Goal: Communication & Community: Answer question/provide support

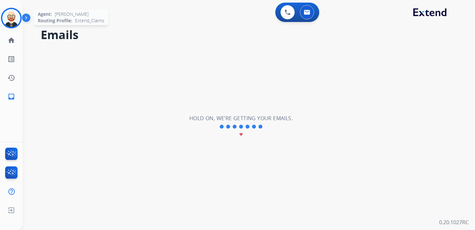
click at [6, 13] on img at bounding box center [11, 18] width 18 height 18
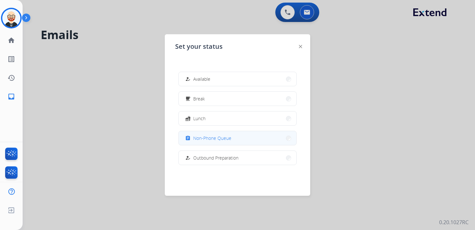
click at [215, 135] on span "Non-Phone Queue" at bounding box center [212, 138] width 38 height 7
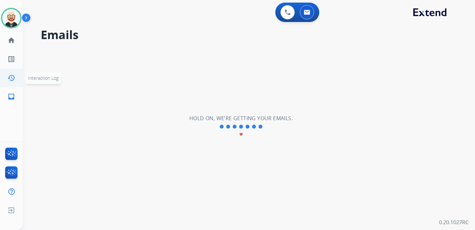
click at [12, 79] on mat-icon "history" at bounding box center [11, 78] width 8 height 8
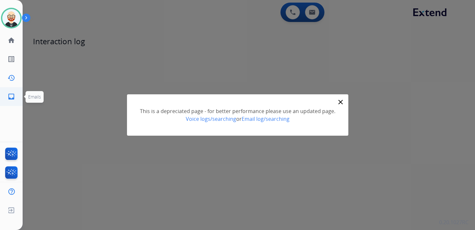
click at [13, 97] on mat-icon "inbox" at bounding box center [11, 97] width 8 height 8
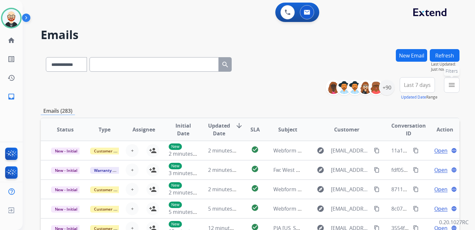
click at [454, 88] on mat-icon "menu" at bounding box center [452, 85] width 8 height 8
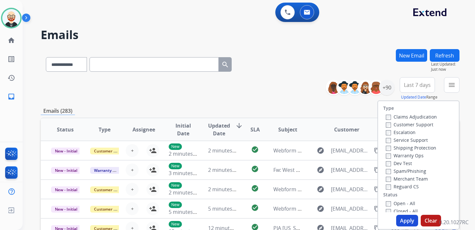
click at [397, 141] on label "Service Support" at bounding box center [407, 140] width 42 height 6
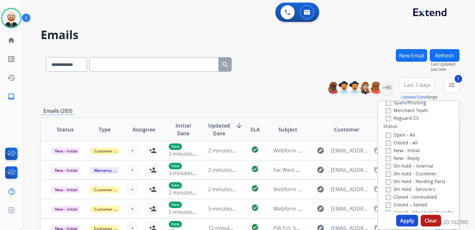
scroll to position [70, 0]
click at [395, 151] on label "New - Initial" at bounding box center [403, 149] width 34 height 6
click at [395, 157] on label "New - Reply" at bounding box center [403, 157] width 34 height 6
click at [407, 221] on button "Apply" at bounding box center [407, 221] width 22 height 12
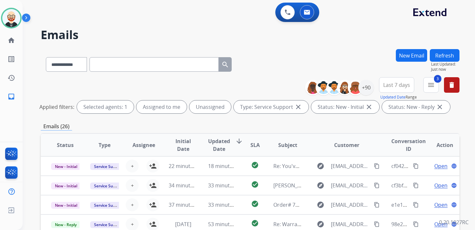
click at [397, 90] on button "Last 7 days" at bounding box center [396, 85] width 35 height 16
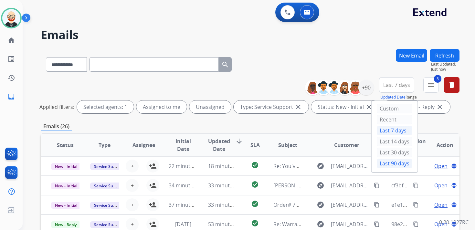
click at [392, 163] on div "Last 90 days" at bounding box center [395, 164] width 36 height 10
click at [222, 144] on span "Updated Date" at bounding box center [219, 145] width 22 height 16
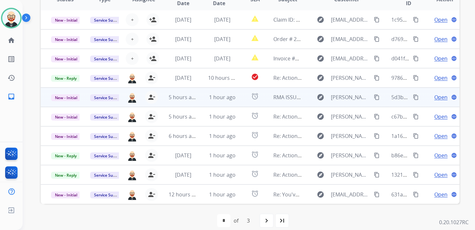
scroll to position [153, 0]
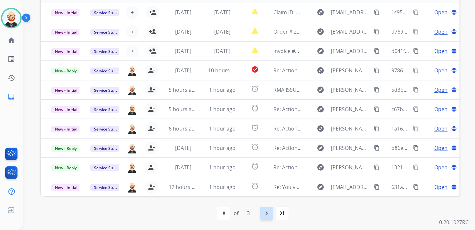
click at [270, 214] on mat-icon "navigate_next" at bounding box center [267, 213] width 8 height 8
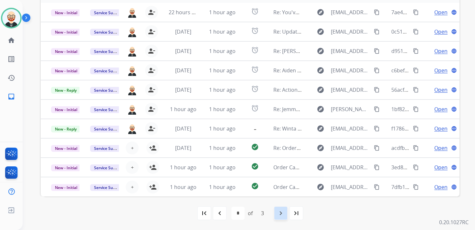
click at [285, 212] on div "navigate_next" at bounding box center [281, 213] width 14 height 14
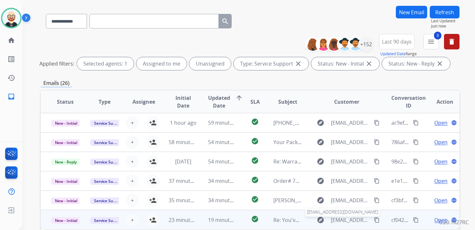
scroll to position [0, 0]
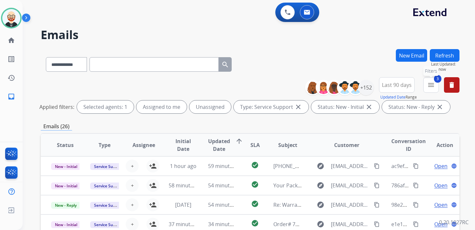
click at [431, 82] on mat-icon "menu" at bounding box center [431, 85] width 8 height 8
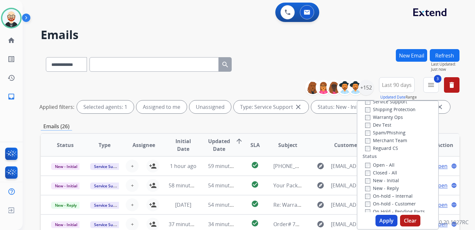
scroll to position [37, 0]
click at [386, 104] on label "Service Support" at bounding box center [386, 104] width 42 height 6
click at [384, 218] on button "Apply" at bounding box center [387, 221] width 22 height 12
select select "*"
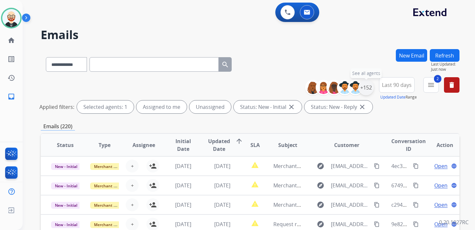
click at [368, 88] on div "+152" at bounding box center [366, 88] width 16 height 16
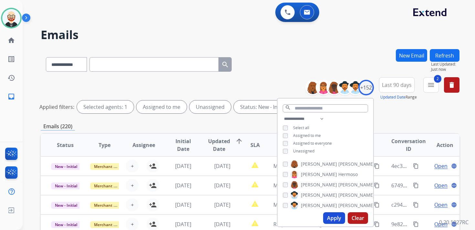
click at [299, 150] on span "Unassigned" at bounding box center [303, 150] width 21 height 5
click at [332, 216] on button "Apply" at bounding box center [334, 218] width 22 height 12
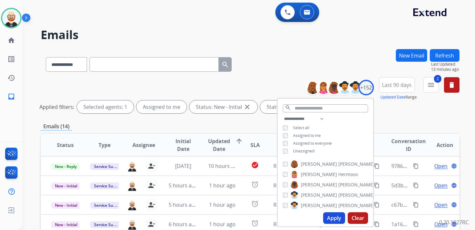
click at [346, 33] on h2 "Emails" at bounding box center [250, 34] width 419 height 13
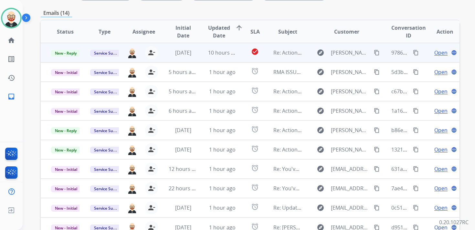
scroll to position [113, 0]
click at [437, 54] on span "Open" at bounding box center [440, 53] width 13 height 8
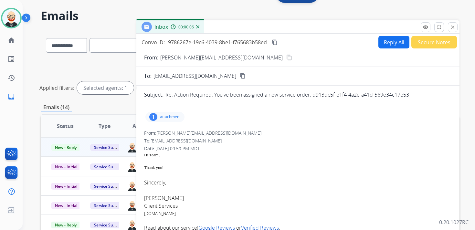
scroll to position [0, 0]
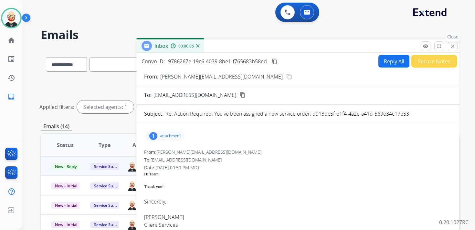
click at [451, 46] on mat-icon "close" at bounding box center [453, 46] width 6 height 6
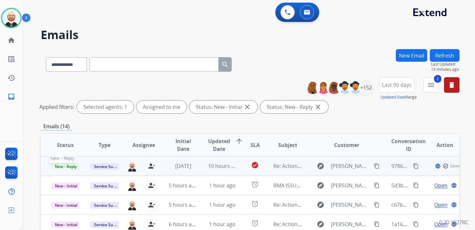
click at [69, 167] on span "New - Reply" at bounding box center [65, 166] width 29 height 7
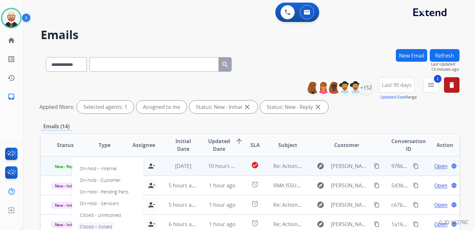
click at [100, 227] on p "Closed – Solved" at bounding box center [95, 226] width 37 height 9
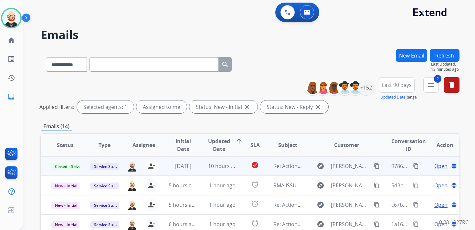
click at [444, 54] on button "Refresh" at bounding box center [445, 55] width 30 height 13
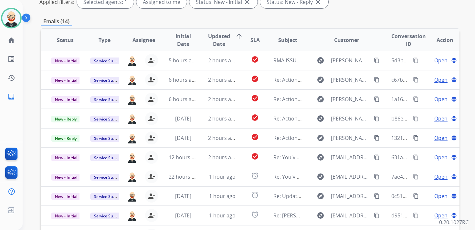
scroll to position [107, 0]
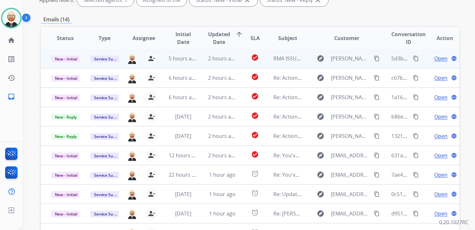
click at [434, 61] on span "Open" at bounding box center [440, 59] width 13 height 8
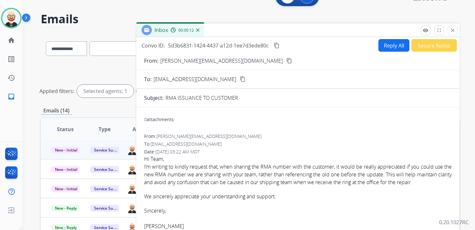
scroll to position [16, 0]
click at [383, 46] on button "Reply All" at bounding box center [393, 45] width 31 height 13
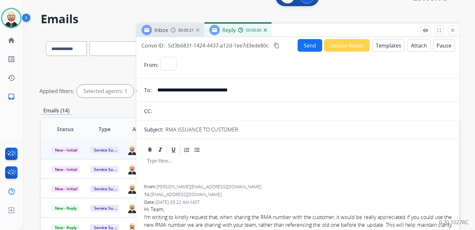
select select "**********"
click at [171, 171] on div at bounding box center [298, 170] width 308 height 29
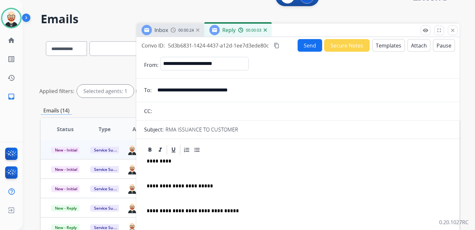
click at [158, 161] on p "*********" at bounding box center [295, 161] width 297 height 6
click at [171, 164] on div "**********" at bounding box center [298, 201] width 308 height 91
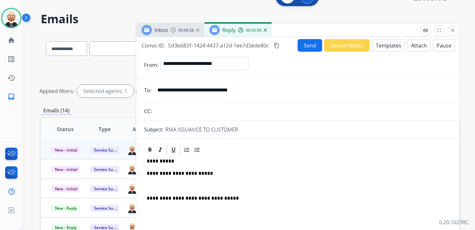
click at [169, 181] on div "**********" at bounding box center [298, 195] width 308 height 79
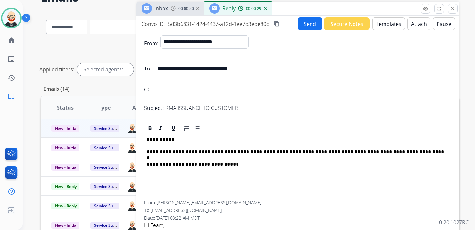
scroll to position [37, 0]
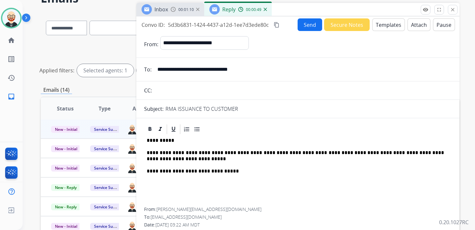
click at [307, 28] on button "Send" at bounding box center [310, 24] width 25 height 13
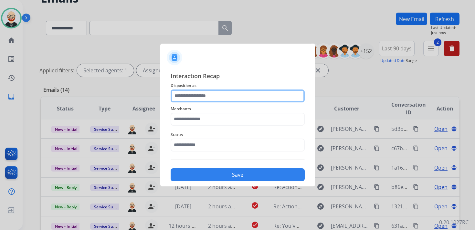
click at [210, 92] on input "text" at bounding box center [238, 96] width 134 height 13
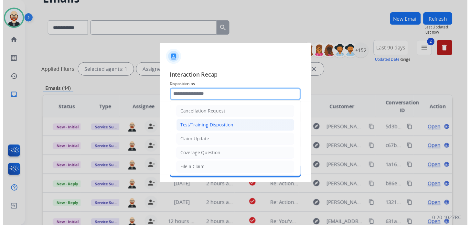
scroll to position [97, 0]
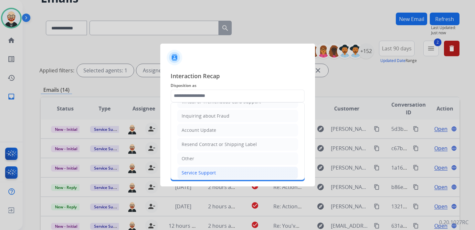
click at [201, 170] on div "Service Support" at bounding box center [199, 173] width 34 height 6
type input "**********"
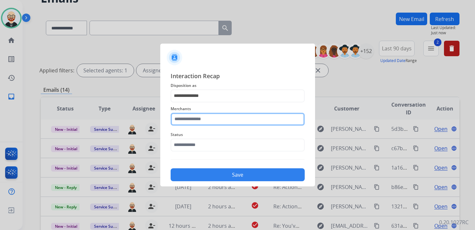
click at [197, 121] on input "text" at bounding box center [238, 119] width 134 height 13
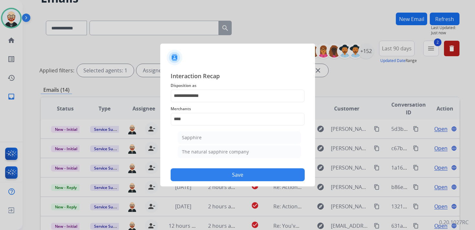
drag, startPoint x: 204, startPoint y: 152, endPoint x: 204, endPoint y: 148, distance: 3.9
click at [204, 152] on div "The natural sapphire company" at bounding box center [215, 152] width 67 height 6
type input "**********"
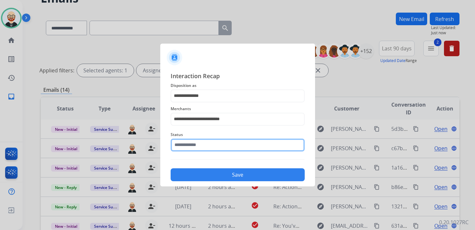
click at [204, 148] on input "text" at bounding box center [238, 145] width 134 height 13
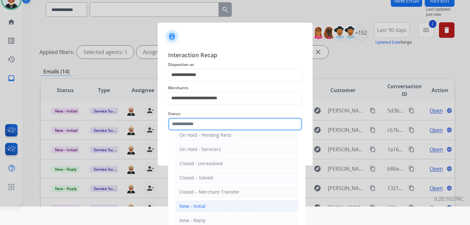
scroll to position [23, 0]
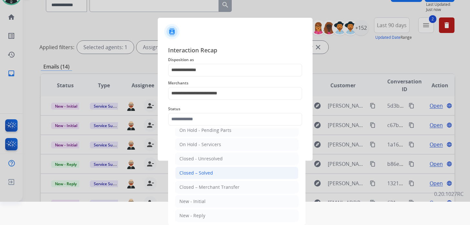
click at [199, 172] on div "Closed – Solved" at bounding box center [196, 173] width 34 height 6
type input "**********"
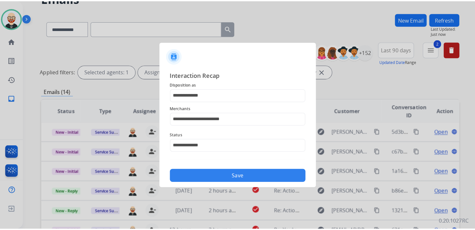
scroll to position [0, 0]
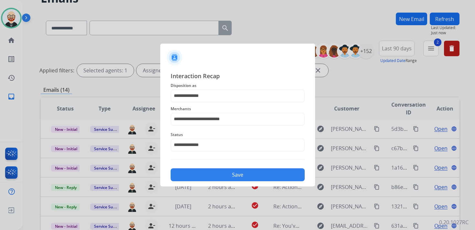
click at [246, 172] on button "Save" at bounding box center [238, 174] width 134 height 13
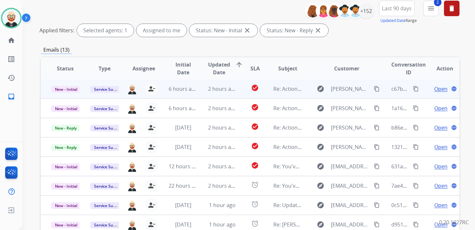
scroll to position [78, 0]
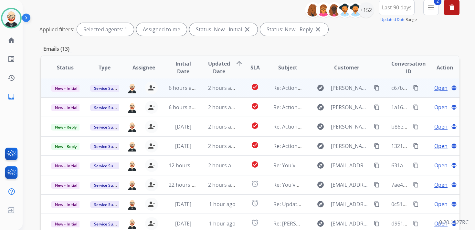
click at [434, 88] on span "Open" at bounding box center [440, 88] width 13 height 8
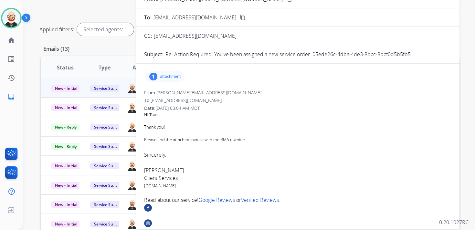
click at [170, 73] on div "1 attachment" at bounding box center [164, 76] width 39 height 10
click at [210, 96] on p "M76618_NEC.jpg" at bounding box center [203, 93] width 40 height 8
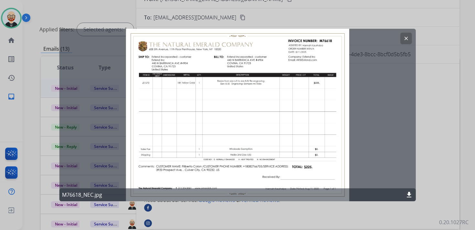
click at [407, 38] on mat-icon "clear" at bounding box center [406, 39] width 6 height 6
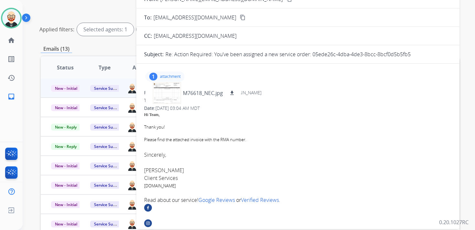
click at [175, 78] on p "attachment" at bounding box center [170, 76] width 21 height 5
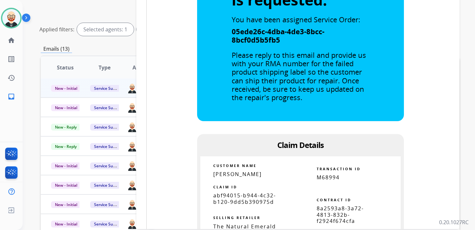
scroll to position [368, 0]
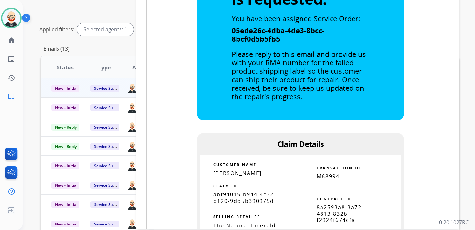
click at [247, 197] on span "abf94015-b944-4c32-b120-9dd5b390975d" at bounding box center [244, 197] width 63 height 13
copy tbody
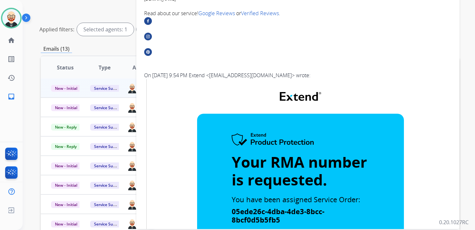
scroll to position [0, 0]
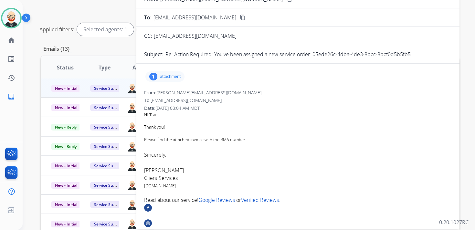
click at [173, 76] on p "attachment" at bounding box center [170, 76] width 21 height 5
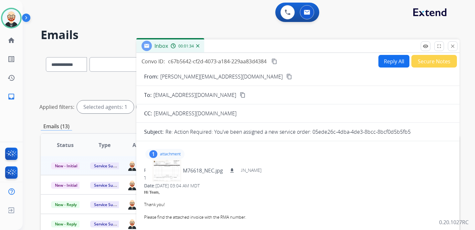
click at [275, 62] on mat-icon "content_copy" at bounding box center [274, 61] width 6 height 6
click at [388, 60] on button "Reply All" at bounding box center [393, 61] width 31 height 13
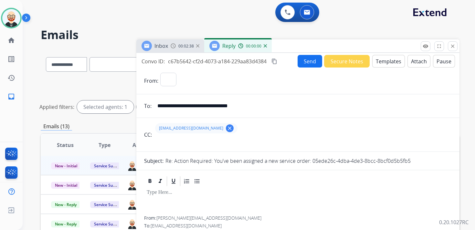
select select "**********"
click at [178, 198] on div at bounding box center [298, 201] width 308 height 29
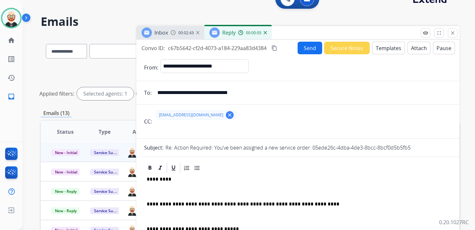
scroll to position [17, 0]
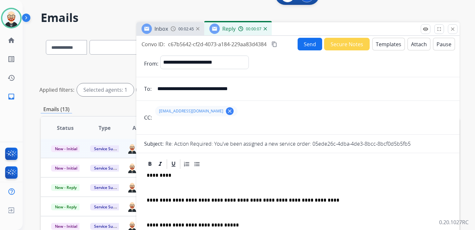
click at [159, 176] on p "*********" at bounding box center [295, 176] width 297 height 6
click at [160, 181] on div "**********" at bounding box center [298, 215] width 308 height 91
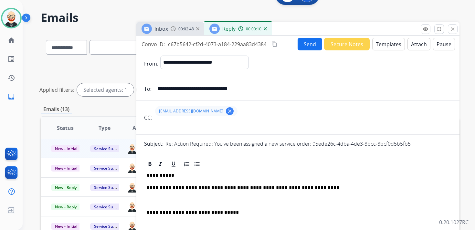
click at [164, 200] on p at bounding box center [298, 200] width 302 height 6
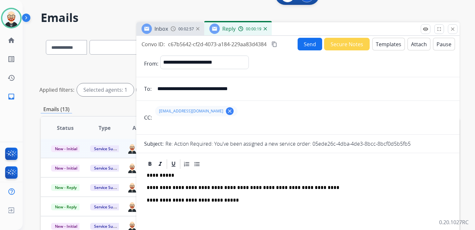
click at [306, 41] on button "Send" at bounding box center [310, 44] width 25 height 13
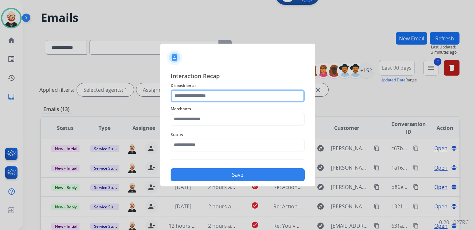
click at [216, 99] on input "text" at bounding box center [238, 96] width 134 height 13
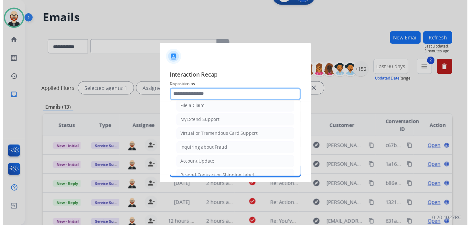
scroll to position [97, 0]
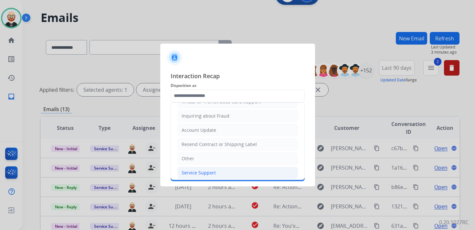
click at [199, 170] on div "Service Support" at bounding box center [199, 173] width 34 height 6
type input "**********"
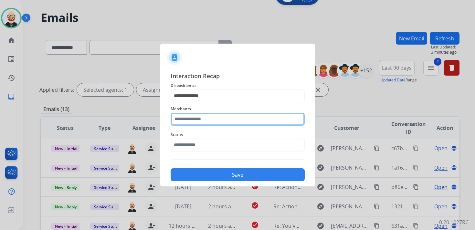
click at [193, 119] on input "text" at bounding box center [238, 119] width 134 height 13
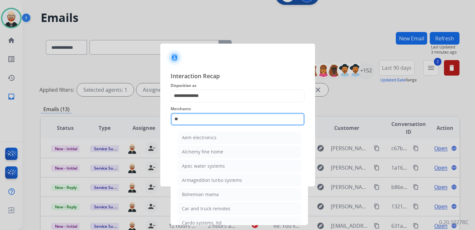
type input "*"
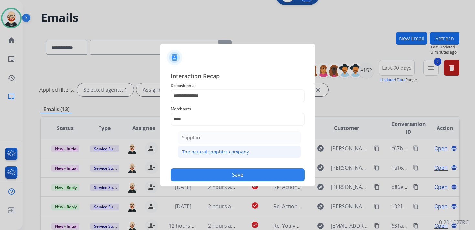
click at [196, 149] on div "The natural sapphire company" at bounding box center [215, 152] width 67 height 6
type input "**********"
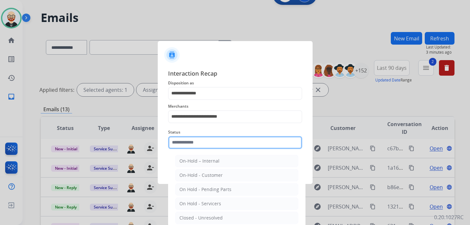
click at [196, 148] on input "text" at bounding box center [235, 142] width 134 height 13
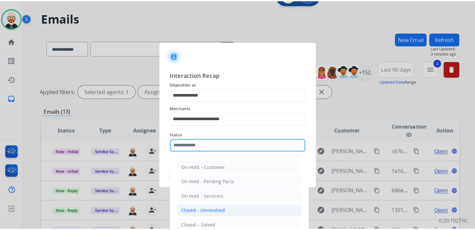
scroll to position [13, 0]
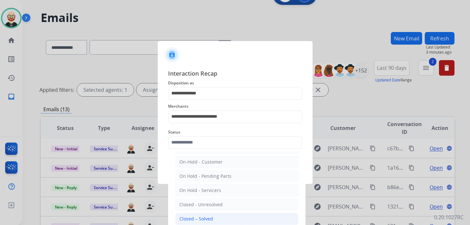
click at [197, 216] on div "Closed – Solved" at bounding box center [196, 219] width 34 height 6
type input "**********"
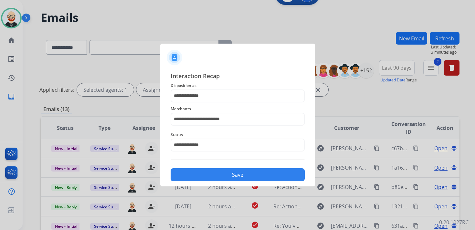
click at [221, 175] on button "Save" at bounding box center [238, 174] width 134 height 13
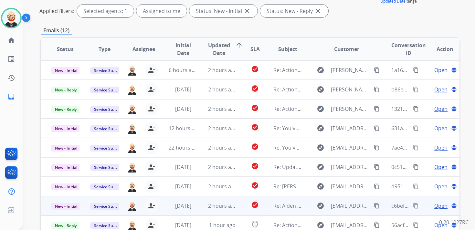
scroll to position [95, 0]
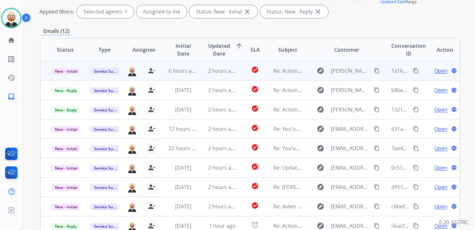
click at [434, 72] on span "Open" at bounding box center [440, 71] width 13 height 8
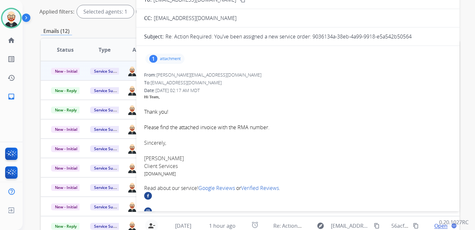
click at [174, 61] on p "attachment" at bounding box center [170, 58] width 21 height 5
click at [211, 76] on p "M76614_NRC (3).jpg" at bounding box center [207, 75] width 48 height 8
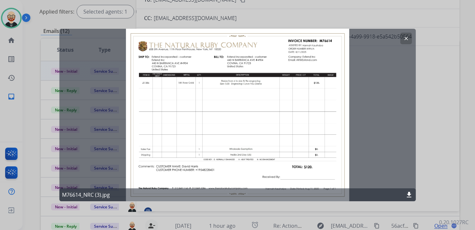
click at [407, 40] on mat-icon "clear" at bounding box center [406, 39] width 6 height 6
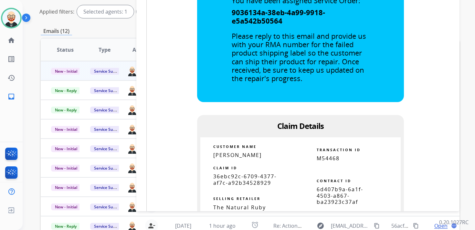
scroll to position [384, 0]
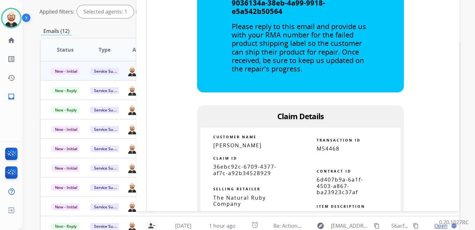
click at [242, 175] on span "36ebc92c-6709-4377-af7c-a92b34528929" at bounding box center [244, 169] width 63 height 13
copy tbody
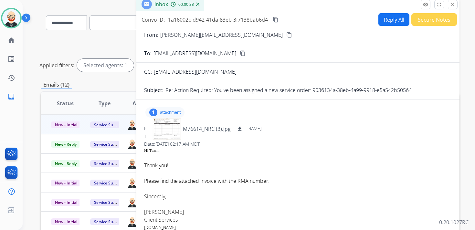
scroll to position [0, 0]
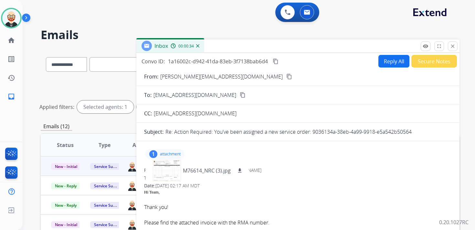
click at [275, 61] on mat-icon "content_copy" at bounding box center [276, 61] width 6 height 6
click at [386, 63] on button "Reply All" at bounding box center [393, 61] width 31 height 13
select select "**********"
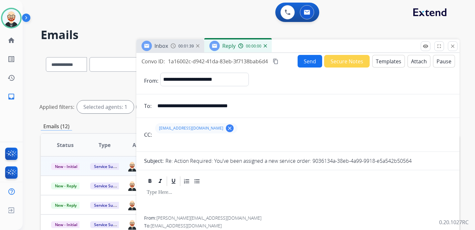
click at [167, 197] on div at bounding box center [298, 201] width 308 height 29
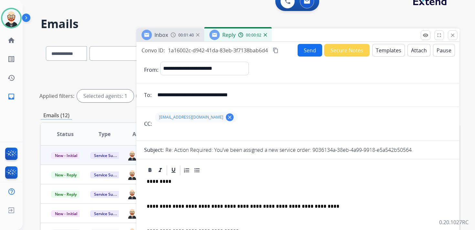
scroll to position [17, 0]
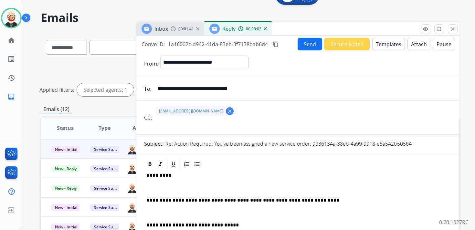
click at [160, 177] on p "*********" at bounding box center [295, 176] width 297 height 6
click at [160, 184] on div "**********" at bounding box center [298, 215] width 308 height 91
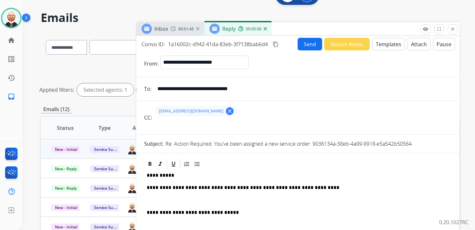
click at [162, 193] on div "**********" at bounding box center [298, 209] width 308 height 79
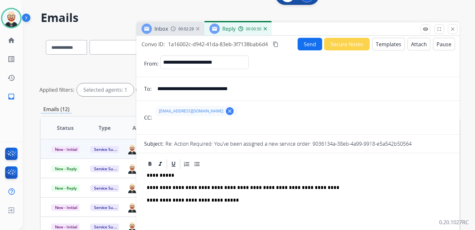
click at [304, 41] on button "Send" at bounding box center [310, 44] width 25 height 13
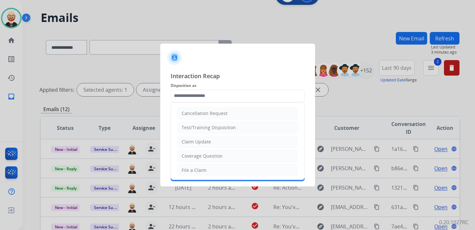
click at [202, 94] on input "text" at bounding box center [238, 96] width 134 height 13
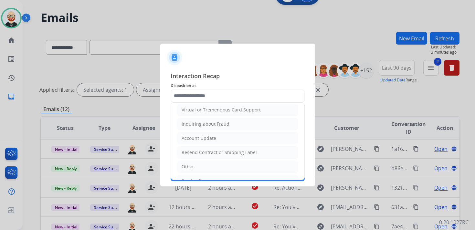
scroll to position [97, 0]
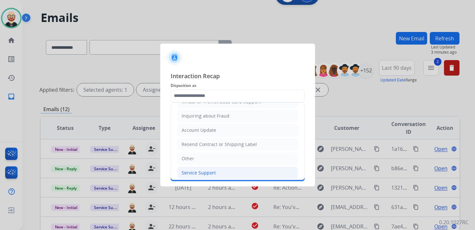
click at [198, 170] on div "Service Support" at bounding box center [199, 173] width 34 height 6
type input "**********"
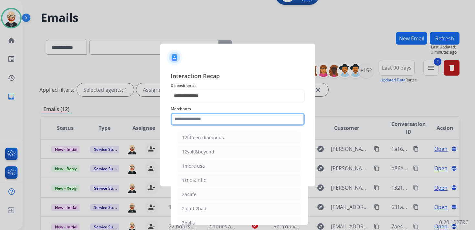
click at [190, 122] on input "text" at bounding box center [238, 119] width 134 height 13
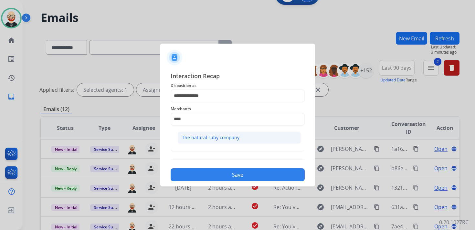
click at [197, 138] on div "The natural ruby company" at bounding box center [211, 137] width 58 height 6
type input "**********"
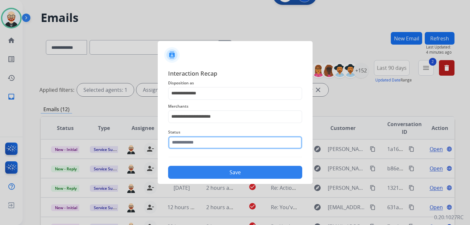
click at [195, 145] on input "text" at bounding box center [235, 142] width 134 height 13
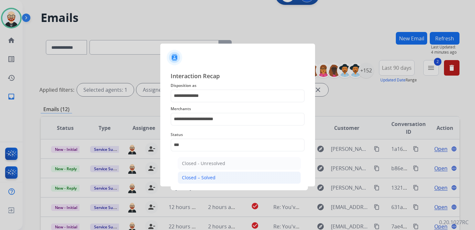
click at [192, 178] on div "Closed – Solved" at bounding box center [199, 178] width 34 height 6
type input "**********"
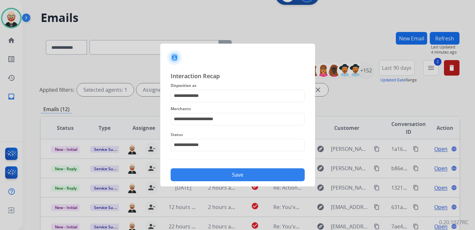
click at [191, 175] on button "Save" at bounding box center [238, 174] width 134 height 13
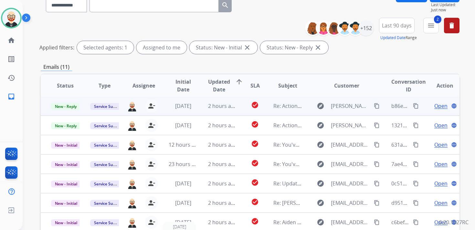
scroll to position [0, 0]
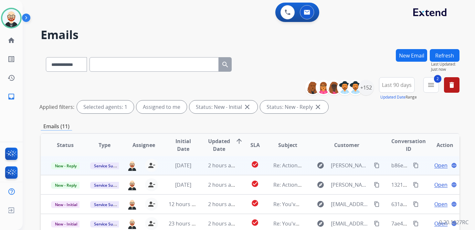
click at [434, 164] on span "Open" at bounding box center [440, 166] width 13 height 8
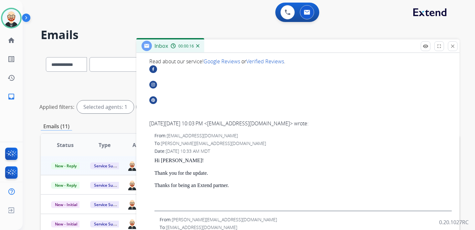
scroll to position [405, 0]
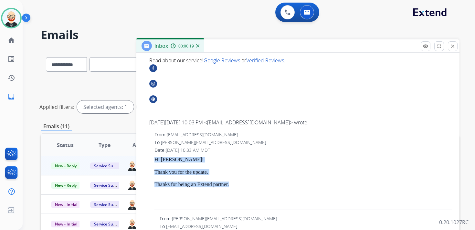
drag, startPoint x: 248, startPoint y: 178, endPoint x: 153, endPoint y: 149, distance: 98.5
click at [153, 149] on div "From: [EMAIL_ADDRESS][DOMAIN_NAME] To: [PERSON_NAME][EMAIL_ADDRESS][DOMAIN_NAME…" at bounding box center [298, 171] width 308 height 79
copy div "Hi [PERSON_NAME]! Thank you for the update. Thanks for being an Extend partner."
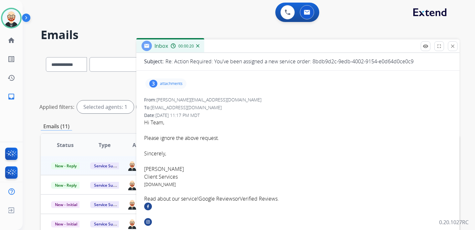
scroll to position [0, 0]
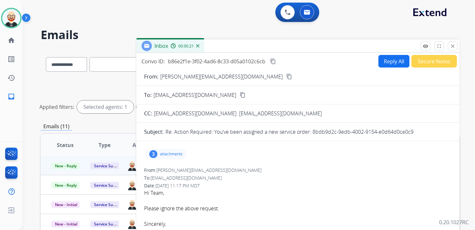
click at [381, 64] on button "Reply All" at bounding box center [393, 61] width 31 height 13
select select "**********"
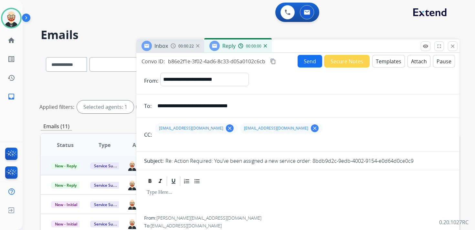
click at [158, 196] on div at bounding box center [298, 201] width 308 height 29
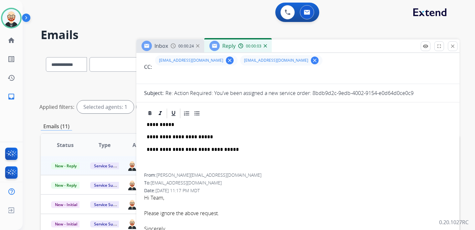
scroll to position [62, 0]
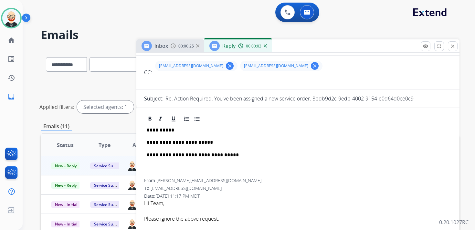
click at [183, 144] on p "**********" at bounding box center [295, 143] width 297 height 6
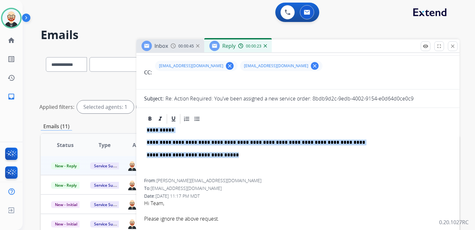
drag, startPoint x: 236, startPoint y: 156, endPoint x: 142, endPoint y: 125, distance: 98.6
copy div "**********"
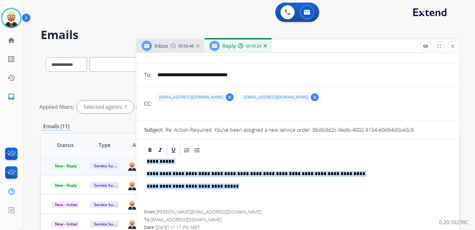
scroll to position [0, 0]
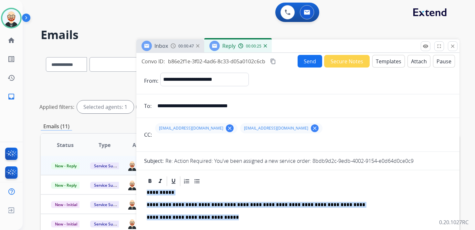
click at [307, 67] on div "Send Secure Notes Templates Attach Pause" at bounding box center [376, 61] width 157 height 13
click at [302, 58] on button "Send" at bounding box center [310, 61] width 25 height 13
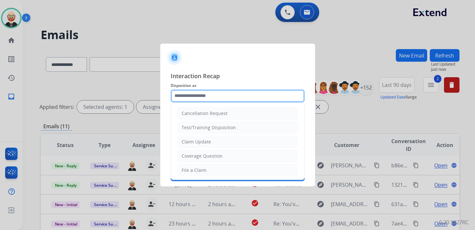
click at [210, 97] on input "text" at bounding box center [238, 96] width 134 height 13
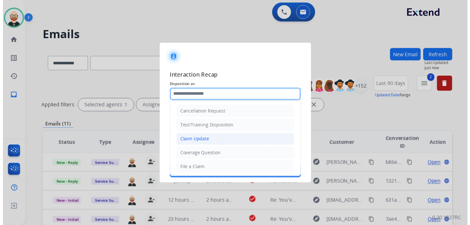
scroll to position [97, 0]
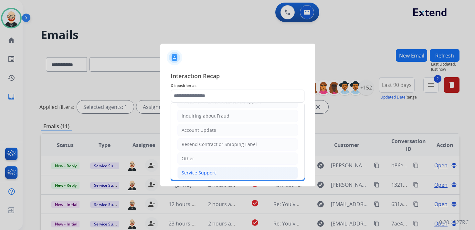
click at [196, 170] on div "Service Support" at bounding box center [199, 173] width 34 height 6
type input "**********"
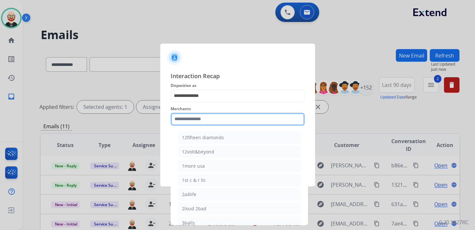
click at [187, 121] on input "text" at bounding box center [238, 119] width 134 height 13
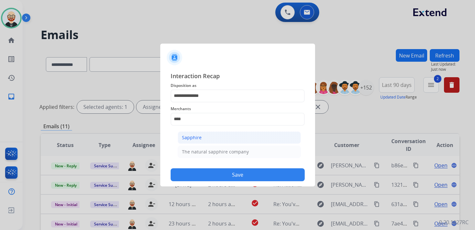
click at [195, 135] on div "Sapphire" at bounding box center [192, 137] width 20 height 6
type input "********"
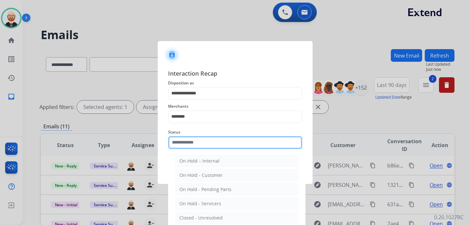
click at [191, 145] on input "text" at bounding box center [235, 142] width 134 height 13
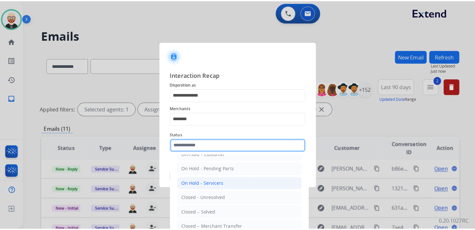
scroll to position [25, 0]
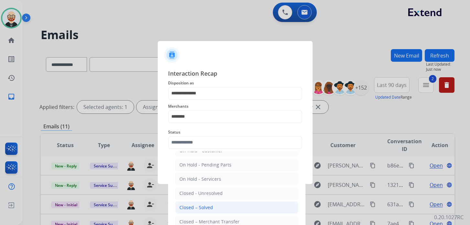
click at [211, 204] on div "Closed – Solved" at bounding box center [196, 207] width 34 height 6
type input "**********"
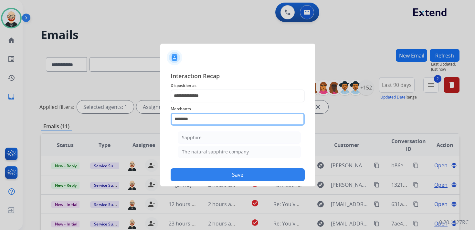
click at [198, 118] on input "********" at bounding box center [238, 119] width 134 height 13
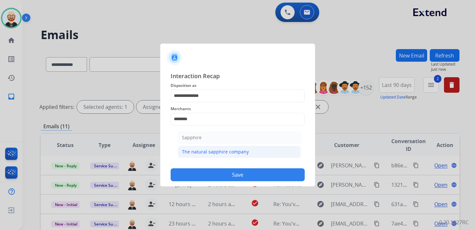
click at [195, 153] on div "The natural sapphire company" at bounding box center [215, 152] width 67 height 6
type input "**********"
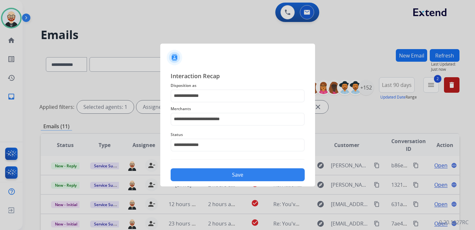
click at [203, 173] on button "Save" at bounding box center [238, 174] width 134 height 13
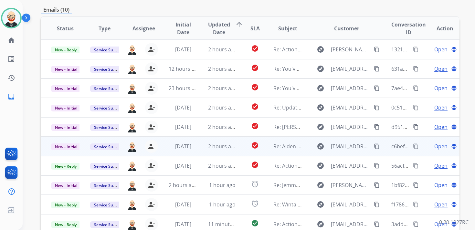
scroll to position [115, 0]
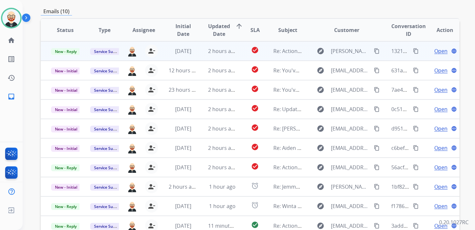
click at [434, 50] on span "Open" at bounding box center [440, 51] width 13 height 8
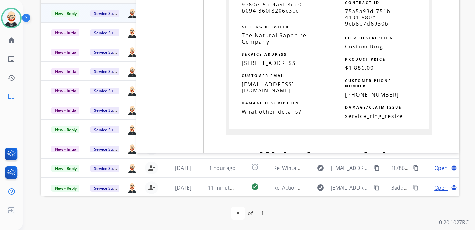
scroll to position [2341, 0]
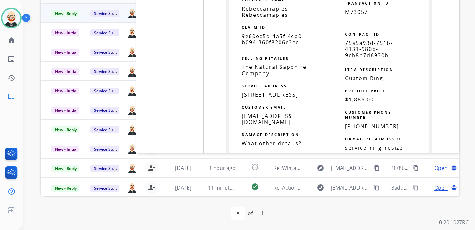
click at [267, 33] on span "9e60ec5d-4a5f-4cb0-b094-360f8206c3cc" at bounding box center [273, 39] width 62 height 13
click at [265, 33] on span "9e60ec5d-4a5f-4cb0-b094-360f8206c3cc" at bounding box center [273, 39] width 62 height 13
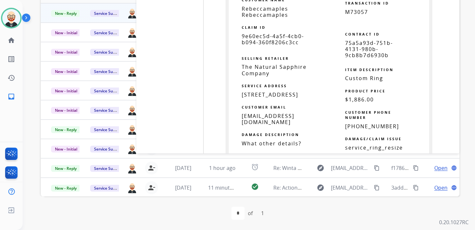
click at [265, 33] on span "9e60ec5d-4a5f-4cb0-b094-360f8206c3cc" at bounding box center [273, 39] width 62 height 13
copy tbody
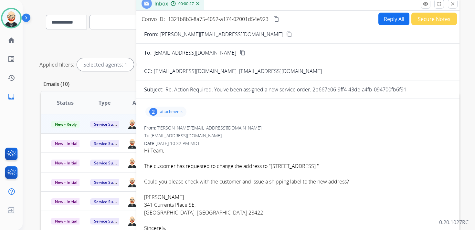
scroll to position [46, 0]
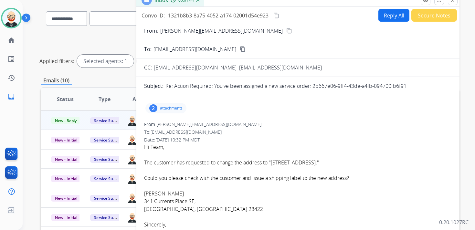
click at [378, 18] on button "Reply All" at bounding box center [393, 15] width 31 height 13
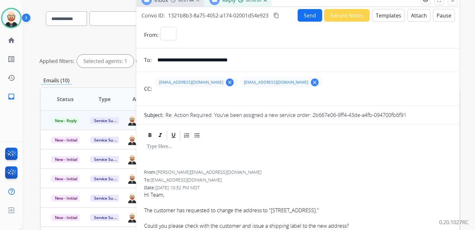
select select "**********"
click at [412, 18] on button "Attach" at bounding box center [418, 15] width 23 height 13
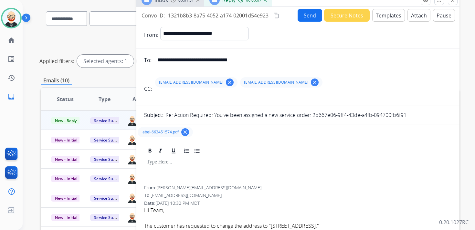
click at [175, 168] on div at bounding box center [298, 171] width 308 height 29
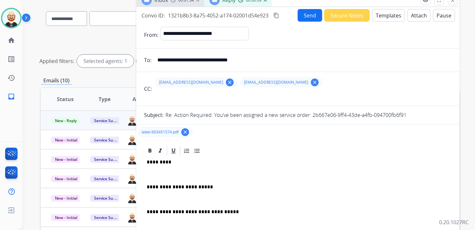
click at [159, 161] on p "*********" at bounding box center [295, 162] width 297 height 6
click at [158, 175] on p at bounding box center [298, 175] width 302 height 6
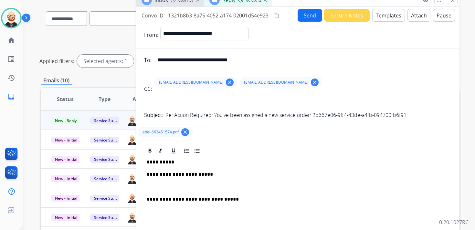
click at [158, 190] on p at bounding box center [298, 187] width 302 height 6
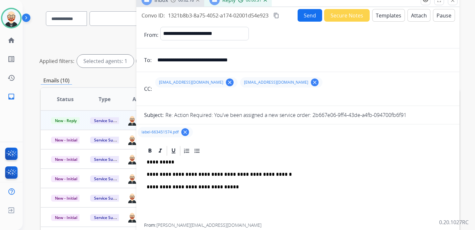
click at [302, 15] on button "Send" at bounding box center [310, 15] width 25 height 13
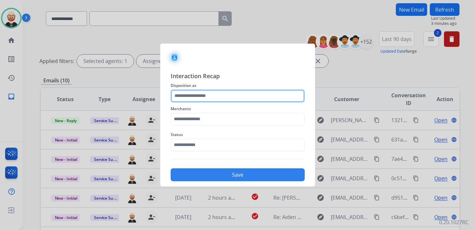
click at [206, 93] on input "text" at bounding box center [238, 96] width 134 height 13
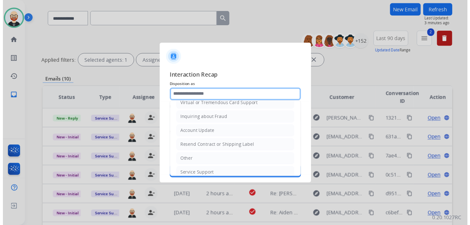
scroll to position [97, 0]
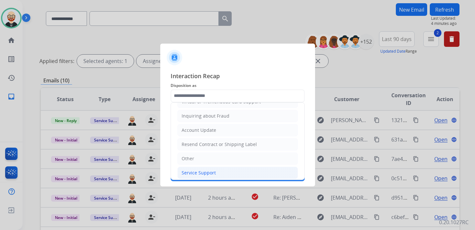
click at [195, 170] on div "Service Support" at bounding box center [199, 173] width 34 height 6
type input "**********"
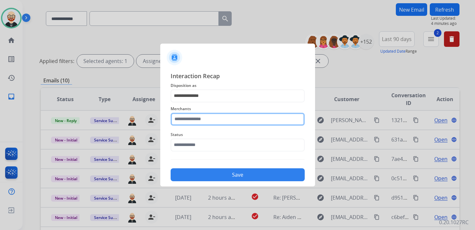
click at [186, 119] on input "text" at bounding box center [238, 119] width 134 height 13
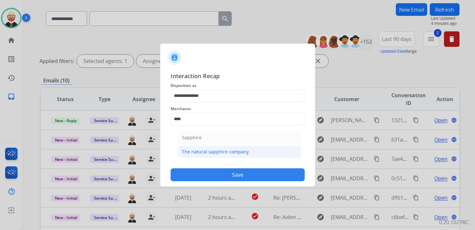
click at [193, 150] on div "The natural sapphire company" at bounding box center [215, 152] width 67 height 6
type input "**********"
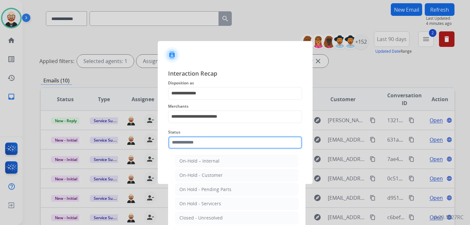
click at [193, 145] on input "text" at bounding box center [235, 142] width 134 height 13
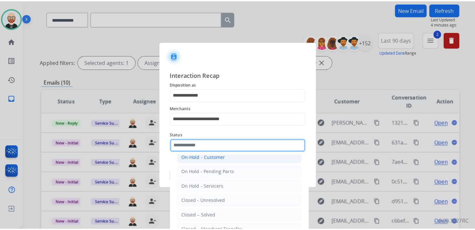
scroll to position [36, 0]
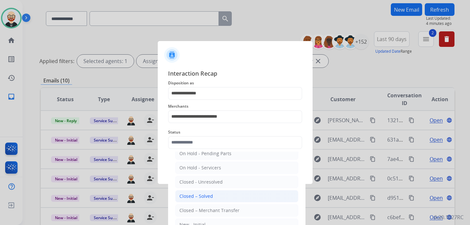
click at [195, 193] on div "Closed – Solved" at bounding box center [196, 196] width 34 height 6
type input "**********"
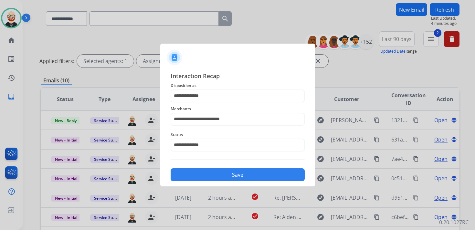
click at [198, 177] on button "Save" at bounding box center [238, 174] width 134 height 13
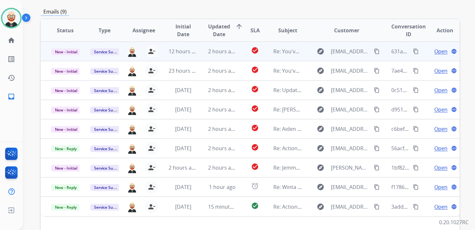
scroll to position [114, 0]
click at [439, 52] on span "Open" at bounding box center [440, 52] width 13 height 8
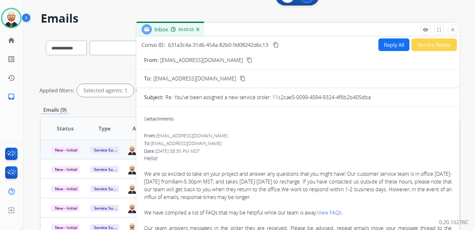
scroll to position [0, 0]
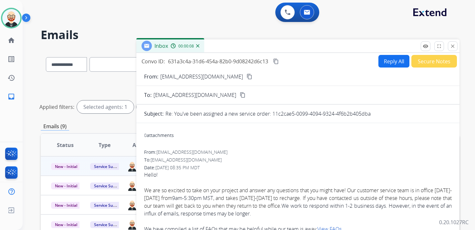
drag, startPoint x: 372, startPoint y: 114, endPoint x: 274, endPoint y: 117, distance: 98.3
click at [274, 117] on div "Re: You've been assigned a new service order: 11c2cae5-0099-4094-9324-4f6b2b405…" at bounding box center [308, 114] width 286 height 8
copy p "11c2cae5-0099-4094-9324-4f6b2b405dba"
click at [277, 61] on mat-icon "content_copy" at bounding box center [276, 61] width 6 height 6
click at [450, 46] on mat-icon "close" at bounding box center [453, 46] width 6 height 6
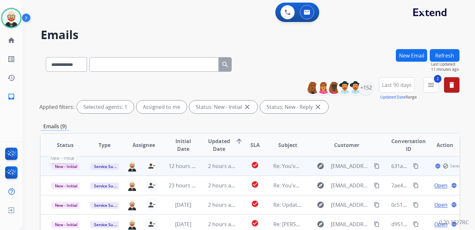
click at [70, 168] on span "New - Initial" at bounding box center [66, 166] width 30 height 7
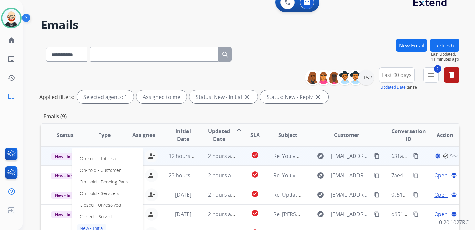
scroll to position [13, 0]
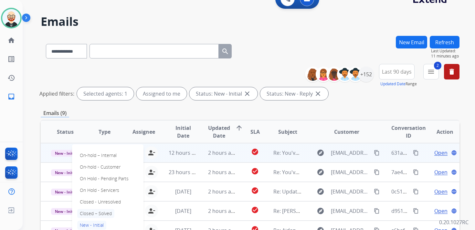
click at [104, 213] on p "Closed – Solved" at bounding box center [95, 213] width 37 height 9
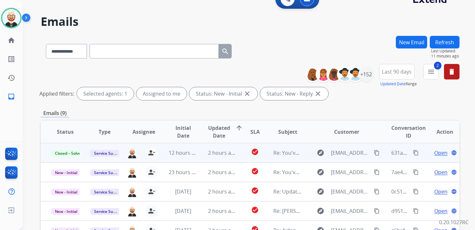
click at [443, 45] on button "Refresh" at bounding box center [445, 42] width 30 height 13
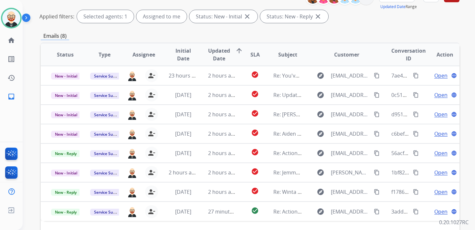
scroll to position [91, 0]
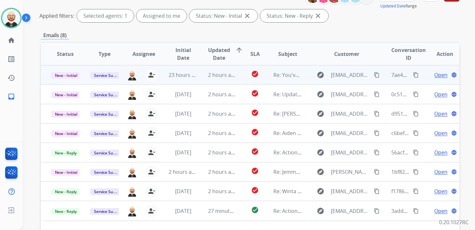
click at [434, 74] on span "Open" at bounding box center [440, 75] width 13 height 8
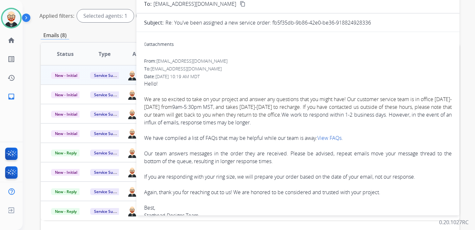
drag, startPoint x: 380, startPoint y: 24, endPoint x: 274, endPoint y: 24, distance: 106.6
click at [274, 24] on div "Re: You've been assigned a new service order: fb5f35db-9b86-42e0-be36-918824928…" at bounding box center [308, 23] width 286 height 8
click at [317, 23] on p "Re: You've been assigned a new service order: fb5f35db-9b86-42e0-be36-918824928…" at bounding box center [268, 23] width 206 height 8
drag, startPoint x: 372, startPoint y: 23, endPoint x: 273, endPoint y: 26, distance: 98.3
click at [273, 26] on div "Re: You've been assigned a new service order: fb5f35db-9b86-42e0-be36-918824928…" at bounding box center [308, 23] width 286 height 8
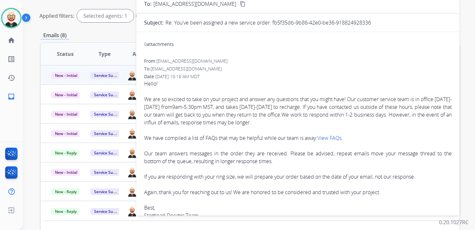
copy p "fb5f35db-9b86-42e0-be36-918824928336"
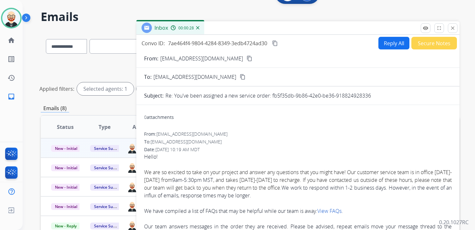
scroll to position [0, 0]
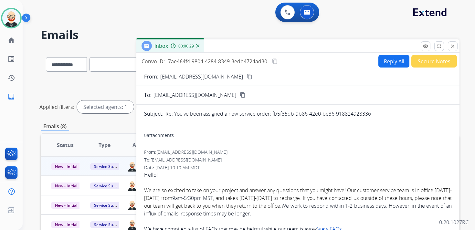
click at [276, 60] on mat-icon "content_copy" at bounding box center [275, 61] width 6 height 6
click at [451, 48] on mat-icon "close" at bounding box center [453, 46] width 6 height 6
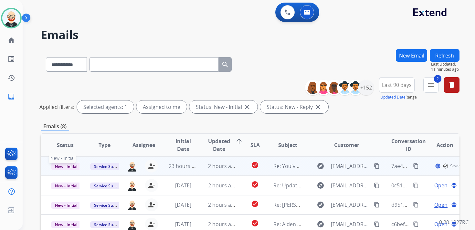
click at [66, 167] on span "New - Initial" at bounding box center [66, 166] width 30 height 7
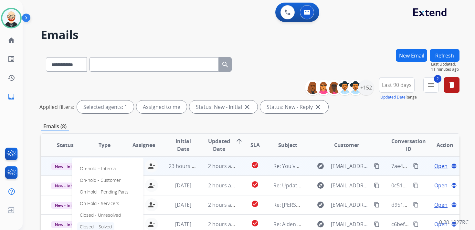
click at [102, 227] on p "Closed – Solved" at bounding box center [95, 226] width 37 height 9
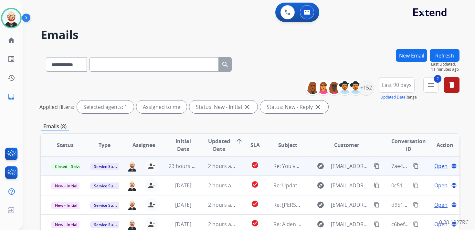
click at [440, 58] on button "Refresh" at bounding box center [445, 55] width 30 height 13
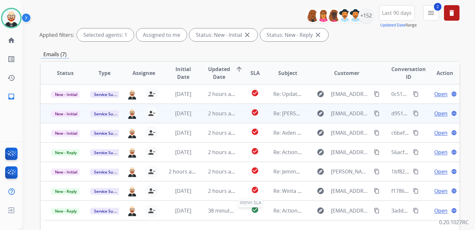
scroll to position [66, 0]
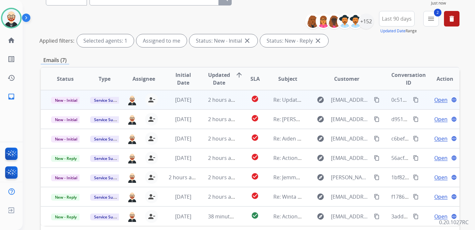
click at [434, 101] on span "Open" at bounding box center [440, 100] width 13 height 8
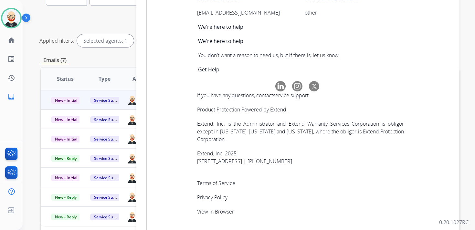
scroll to position [2178, 0]
copy tbody "6a807024-c314-403e-a0fb-83095a593477"
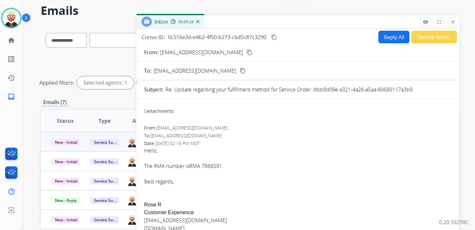
scroll to position [0, 0]
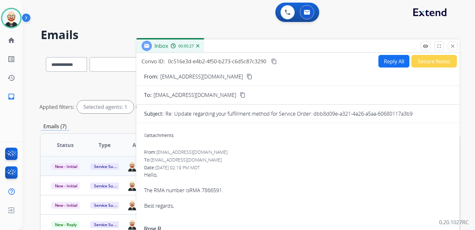
click at [277, 60] on mat-icon "content_copy" at bounding box center [274, 61] width 6 height 6
drag, startPoint x: 239, startPoint y: 191, endPoint x: 192, endPoint y: 190, distance: 47.2
click at [192, 190] on div "Hello, The RMA number is RMA 7866591 . Best regards," at bounding box center [298, 190] width 308 height 39
copy div "RMA 7866591 ."
click at [274, 62] on mat-icon "content_copy" at bounding box center [274, 61] width 6 height 6
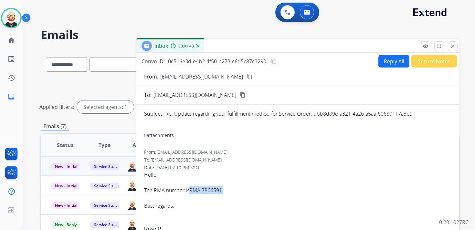
click at [386, 60] on button "Reply All" at bounding box center [393, 61] width 31 height 13
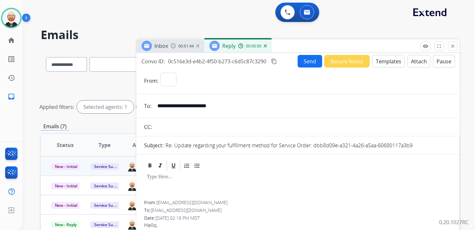
click at [197, 183] on div at bounding box center [298, 186] width 308 height 29
select select "**********"
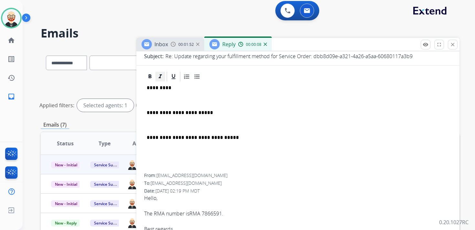
scroll to position [84, 0]
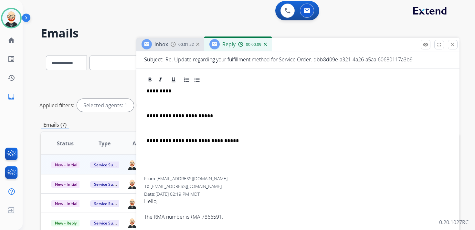
click at [157, 91] on p "*********" at bounding box center [295, 91] width 297 height 6
click at [157, 102] on p at bounding box center [298, 104] width 302 height 6
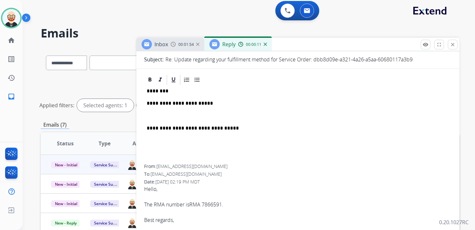
click at [167, 116] on p at bounding box center [298, 116] width 302 height 6
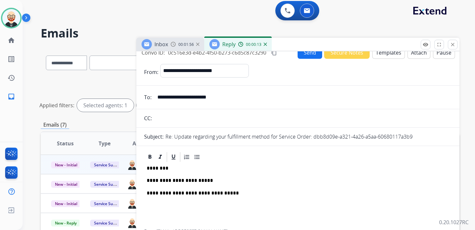
scroll to position [0, 0]
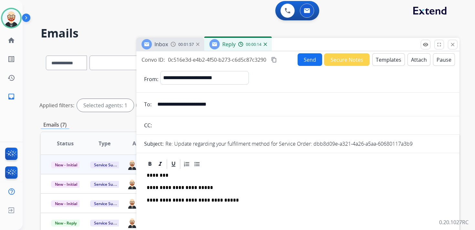
click at [303, 62] on button "Send" at bounding box center [310, 59] width 25 height 13
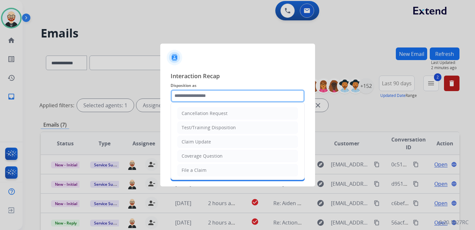
click at [199, 102] on div "Cancellation Request Test/Training Disposition Claim Update Coverage Question F…" at bounding box center [238, 96] width 134 height 13
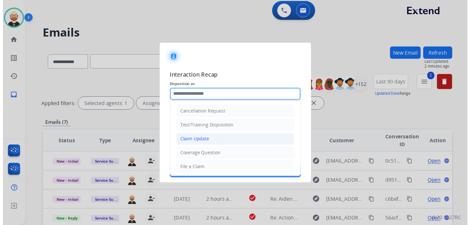
scroll to position [97, 0]
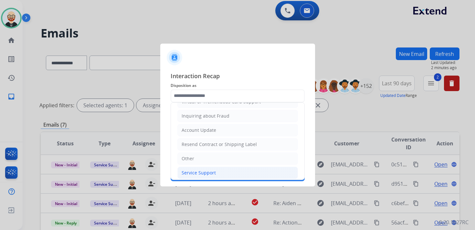
click at [195, 171] on div "Service Support" at bounding box center [199, 173] width 34 height 6
type input "**********"
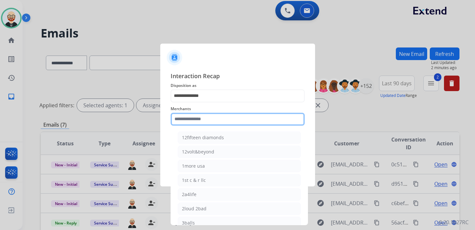
click at [187, 116] on input "text" at bounding box center [238, 119] width 134 height 13
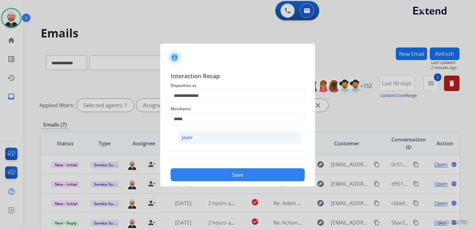
click at [193, 135] on li "Jewlr" at bounding box center [239, 138] width 123 height 12
type input "*****"
click at [193, 136] on span "Status" at bounding box center [238, 135] width 134 height 8
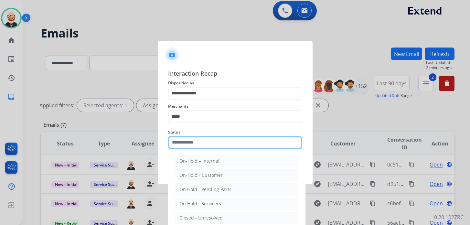
click at [193, 143] on input "text" at bounding box center [235, 142] width 134 height 13
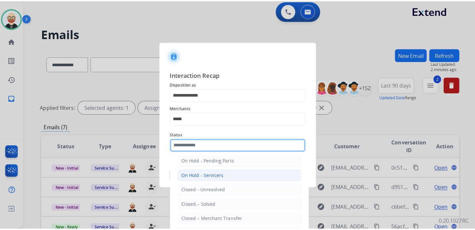
scroll to position [36, 0]
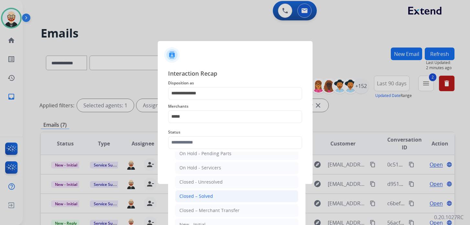
click at [197, 194] on div "Closed – Solved" at bounding box center [196, 196] width 34 height 6
type input "**********"
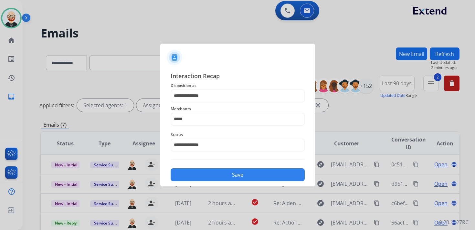
click at [206, 175] on button "Save" at bounding box center [238, 174] width 134 height 13
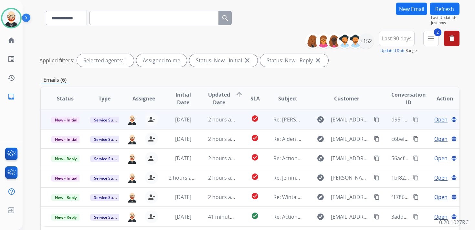
scroll to position [74, 0]
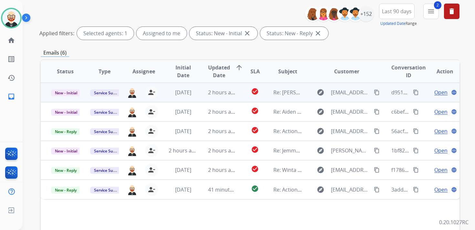
click at [439, 93] on span "Open" at bounding box center [440, 93] width 13 height 8
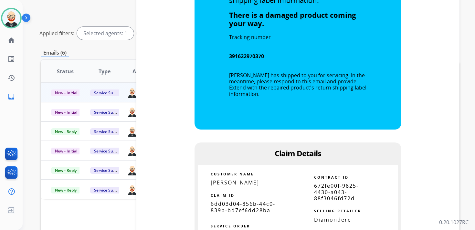
scroll to position [402, 0]
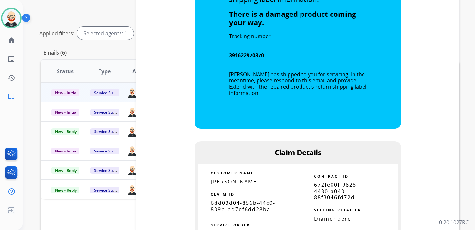
click at [237, 201] on span "6dd03d04-856b-44c0-839b-bd7ef6dd28ba" at bounding box center [243, 205] width 65 height 13
copy tbody
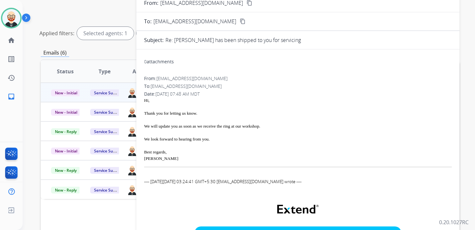
scroll to position [0, 0]
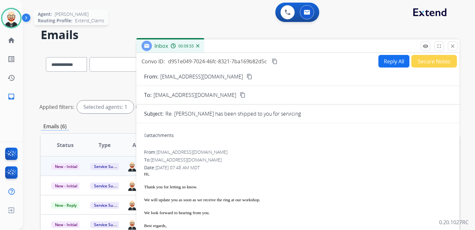
click at [7, 18] on img at bounding box center [11, 18] width 18 height 18
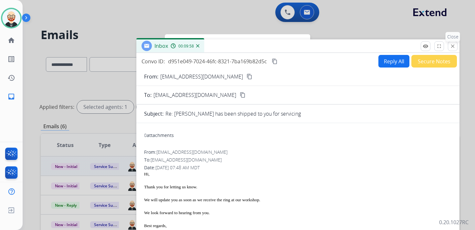
click at [454, 46] on mat-icon "close" at bounding box center [453, 46] width 6 height 6
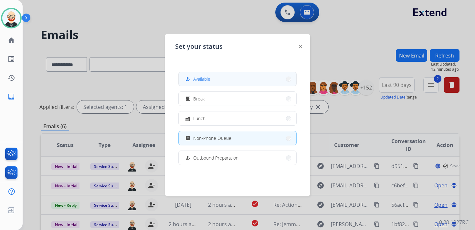
click at [246, 79] on button "how_to_reg Available" at bounding box center [238, 79] width 118 height 14
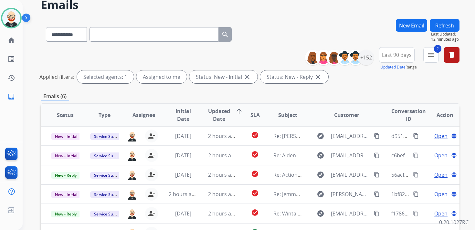
scroll to position [25, 0]
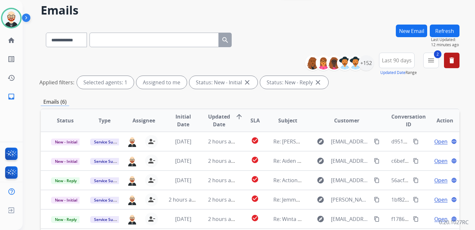
click at [442, 30] on button "Refresh" at bounding box center [445, 31] width 30 height 13
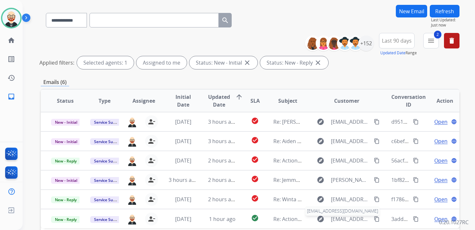
scroll to position [38, 0]
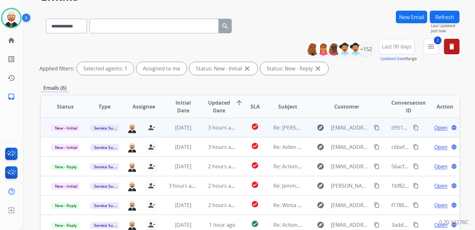
click at [435, 129] on span "Open" at bounding box center [440, 128] width 13 height 8
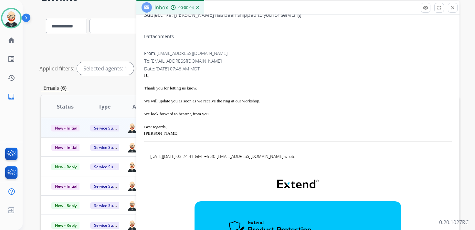
scroll to position [0, 0]
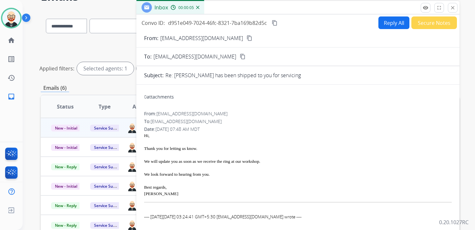
click at [277, 22] on mat-icon "content_copy" at bounding box center [275, 23] width 6 height 6
click at [262, 163] on div "We will update you as soon as we receive the ring at our workshop." at bounding box center [298, 161] width 308 height 6
click at [239, 161] on div "We will update you as soon as we receive the ring at our workshop." at bounding box center [298, 161] width 308 height 6
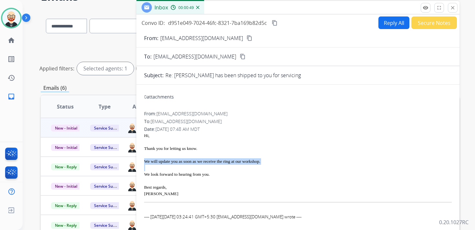
click at [239, 161] on div "We will update you as soon as we receive the ring at our workshop." at bounding box center [298, 161] width 308 height 6
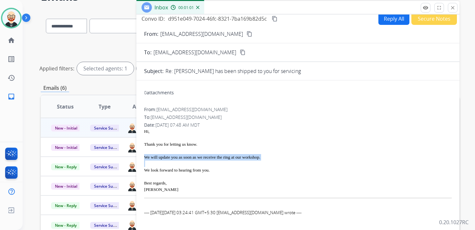
scroll to position [6, 0]
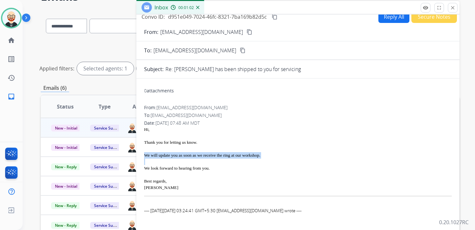
click at [378, 19] on button "Reply All" at bounding box center [393, 16] width 31 height 13
select select "**********"
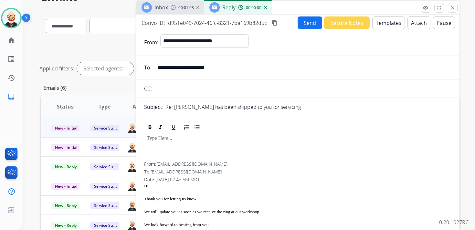
click at [215, 143] on div at bounding box center [298, 147] width 308 height 29
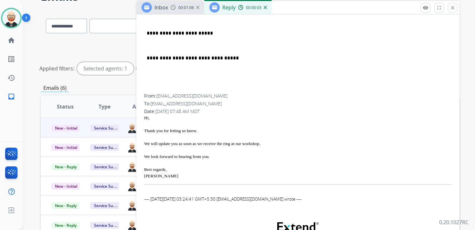
scroll to position [132, 0]
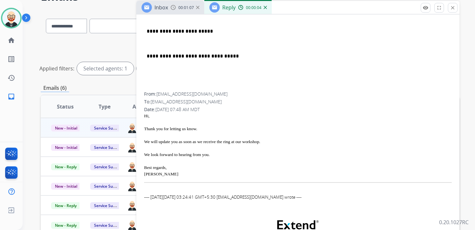
click at [148, 172] on div "[PERSON_NAME]" at bounding box center [298, 174] width 308 height 6
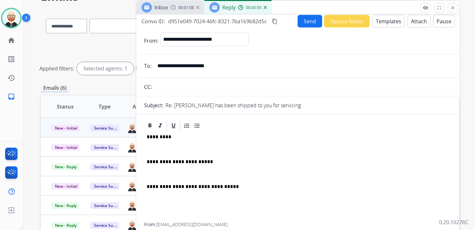
scroll to position [0, 0]
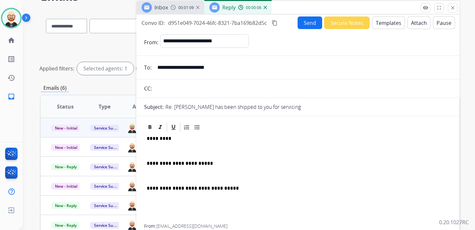
click at [159, 141] on p "*********" at bounding box center [295, 139] width 297 height 6
click at [156, 152] on p at bounding box center [298, 151] width 302 height 6
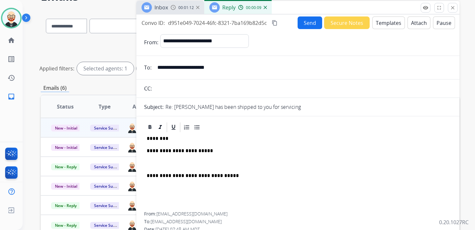
click at [162, 161] on p at bounding box center [298, 164] width 302 height 6
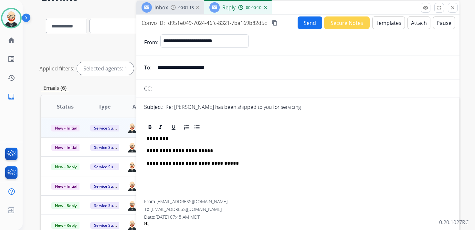
click at [300, 23] on button "Send" at bounding box center [310, 22] width 25 height 13
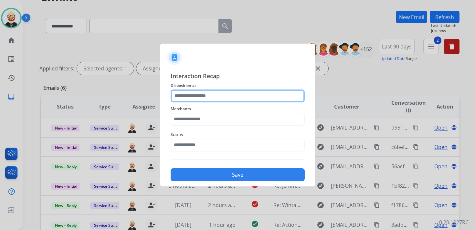
click at [232, 93] on input "text" at bounding box center [238, 96] width 134 height 13
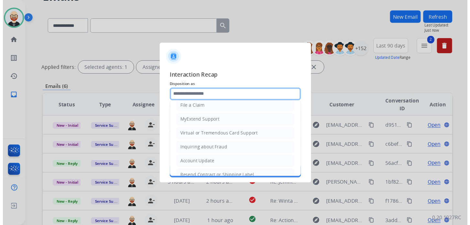
scroll to position [97, 0]
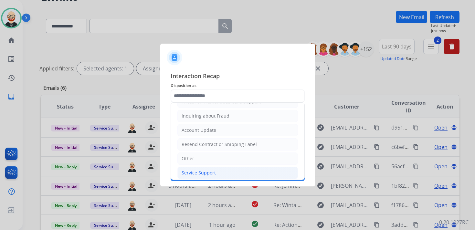
click at [209, 171] on div "Service Support" at bounding box center [199, 173] width 34 height 6
type input "**********"
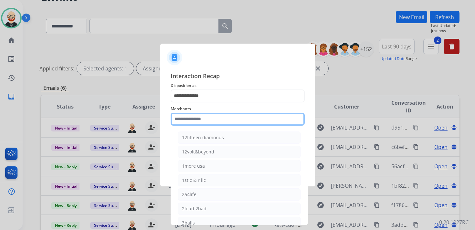
click at [196, 125] on input "text" at bounding box center [238, 119] width 134 height 13
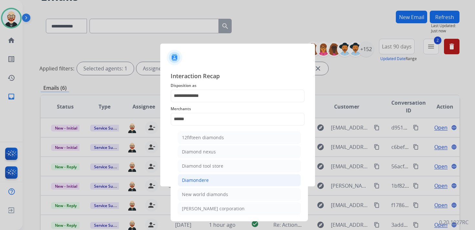
click at [197, 177] on div "Diamondere" at bounding box center [195, 180] width 27 height 6
type input "**********"
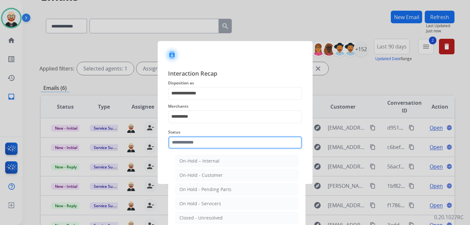
click at [196, 146] on input "text" at bounding box center [235, 142] width 134 height 13
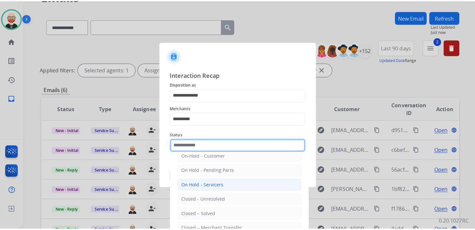
scroll to position [23, 0]
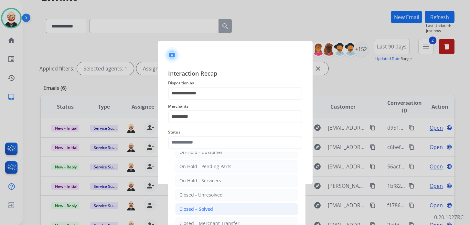
click at [202, 206] on div "Closed – Solved" at bounding box center [196, 209] width 34 height 6
type input "**********"
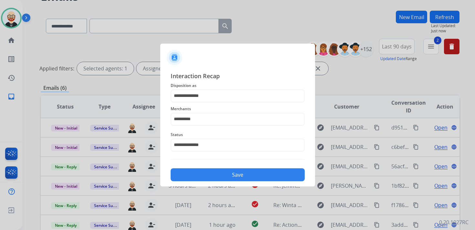
click at [225, 176] on button "Save" at bounding box center [238, 174] width 134 height 13
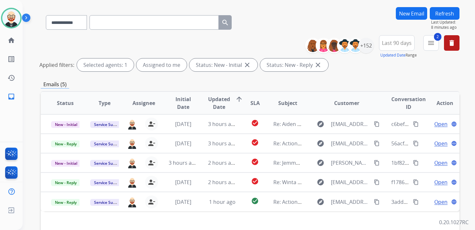
scroll to position [56, 0]
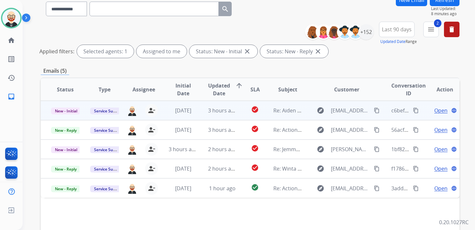
click at [434, 114] on span "Open" at bounding box center [440, 111] width 13 height 8
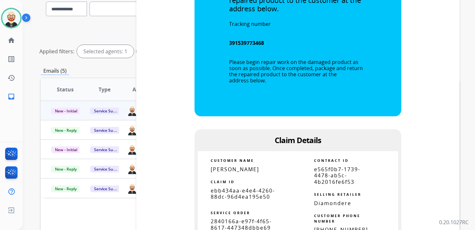
scroll to position [446, 0]
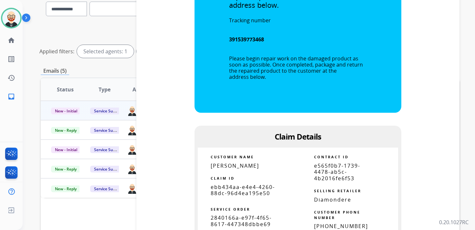
click at [256, 191] on span "ebb434aa-e4e4-4260-88dc-96d4ea195e50" at bounding box center [243, 190] width 64 height 13
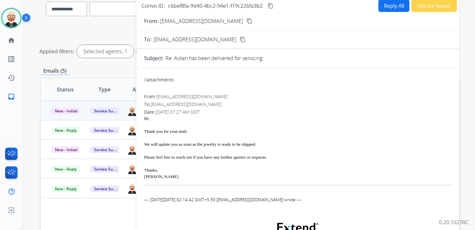
scroll to position [0, 0]
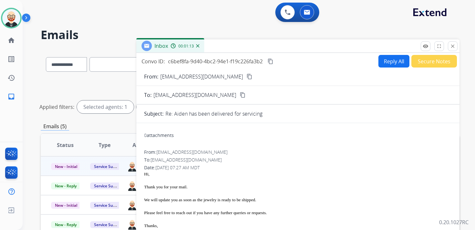
click at [271, 63] on mat-icon "content_copy" at bounding box center [271, 61] width 6 height 6
click at [386, 64] on button "Reply All" at bounding box center [393, 61] width 31 height 13
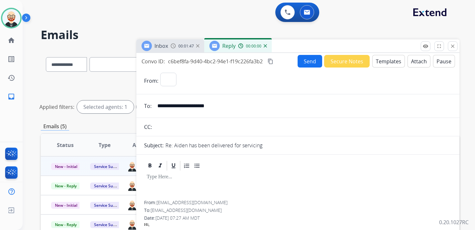
select select "**********"
click at [211, 179] on p at bounding box center [298, 177] width 302 height 6
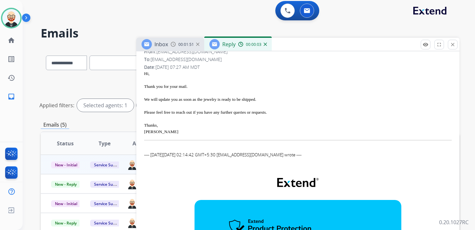
scroll to position [212, 0]
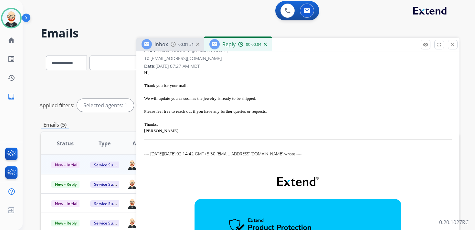
click at [150, 133] on div "[PERSON_NAME]" at bounding box center [298, 131] width 308 height 6
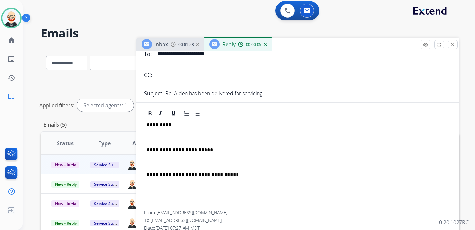
scroll to position [0, 0]
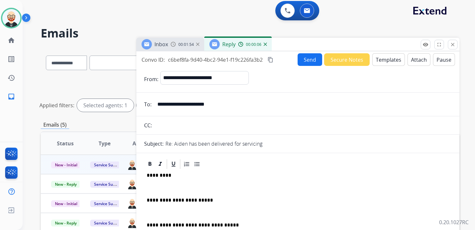
click at [160, 173] on p "*********" at bounding box center [295, 176] width 297 height 6
click at [157, 195] on div "**********" at bounding box center [298, 215] width 308 height 91
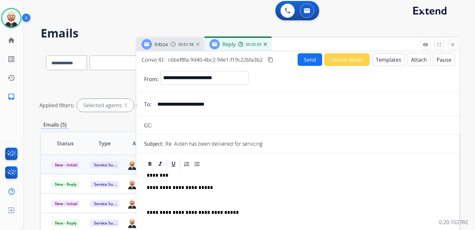
click at [159, 199] on p at bounding box center [298, 200] width 302 height 6
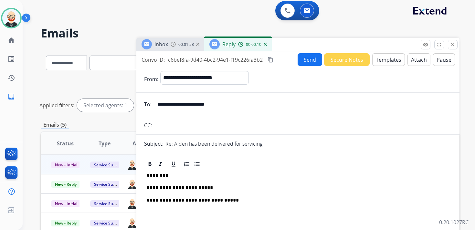
click at [301, 58] on button "Send" at bounding box center [310, 59] width 25 height 13
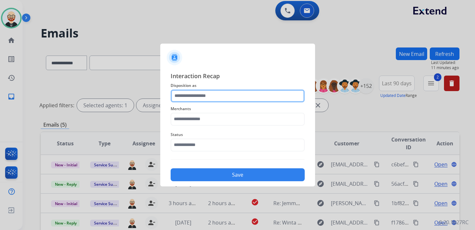
click at [199, 98] on input "text" at bounding box center [238, 96] width 134 height 13
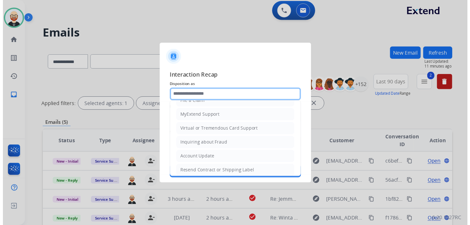
scroll to position [97, 0]
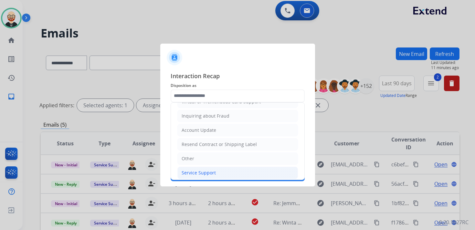
click at [204, 170] on div "Service Support" at bounding box center [199, 173] width 34 height 6
type input "**********"
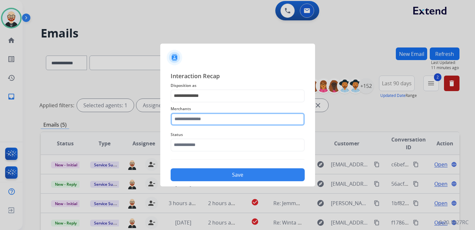
click at [196, 118] on input "text" at bounding box center [238, 119] width 134 height 13
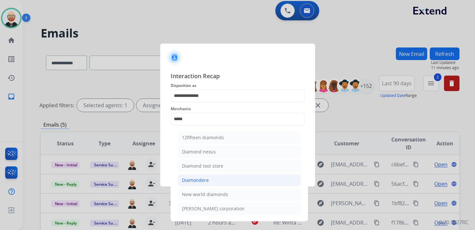
click at [197, 177] on div "Diamondere" at bounding box center [195, 180] width 27 height 6
type input "**********"
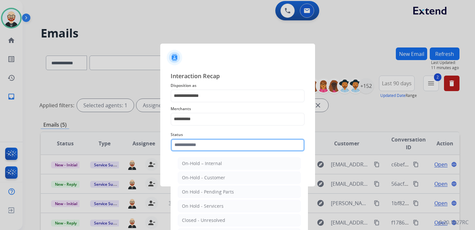
click at [194, 147] on input "text" at bounding box center [238, 145] width 134 height 13
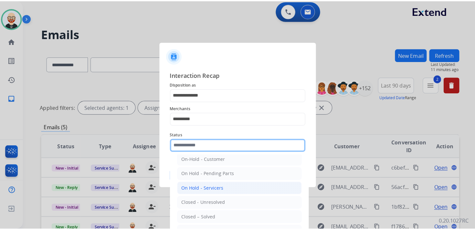
scroll to position [21, 0]
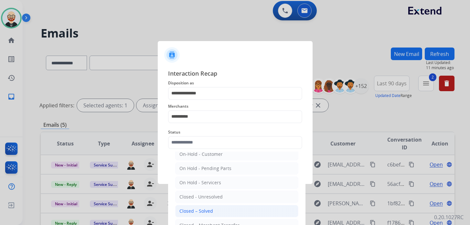
click at [207, 208] on div "Closed – Solved" at bounding box center [196, 211] width 34 height 6
type input "**********"
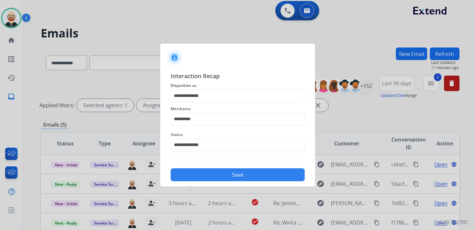
click at [239, 178] on button "Save" at bounding box center [238, 174] width 134 height 13
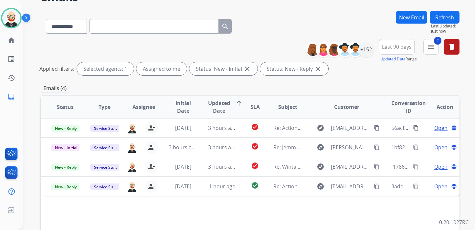
scroll to position [41, 0]
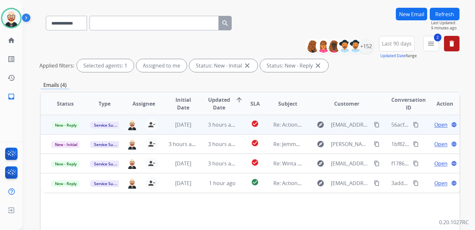
click at [434, 125] on span "Open" at bounding box center [440, 125] width 13 height 8
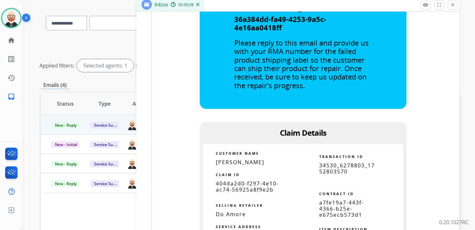
scroll to position [487, 0]
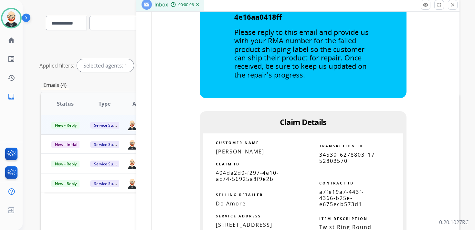
click at [269, 169] on span "404da2d0-f297-4e10-ac74-56925a8f9e2b" at bounding box center [247, 175] width 63 height 13
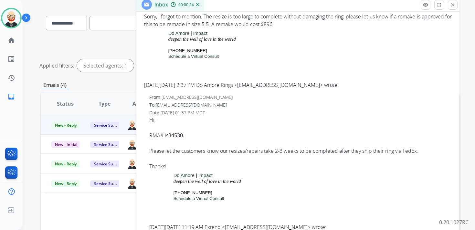
scroll to position [134, 0]
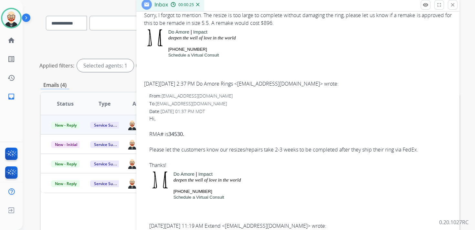
click at [177, 133] on b "34530." at bounding box center [176, 134] width 16 height 7
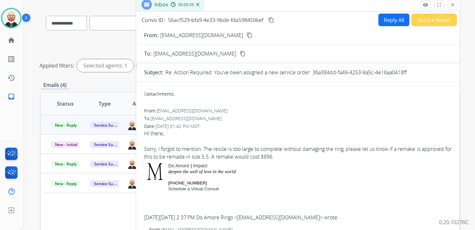
click at [273, 21] on mat-icon "content_copy" at bounding box center [271, 20] width 6 height 6
click at [231, 154] on div "HI there, Sorry, I forgot to mention. The resize is too large to complete witho…" at bounding box center [298, 145] width 308 height 31
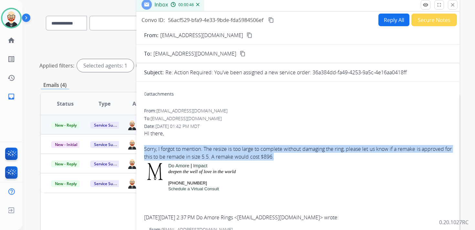
click at [231, 154] on div "HI there, Sorry, I forgot to mention. The resize is too large to complete witho…" at bounding box center [298, 145] width 308 height 31
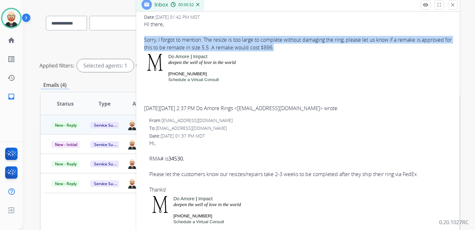
scroll to position [119, 0]
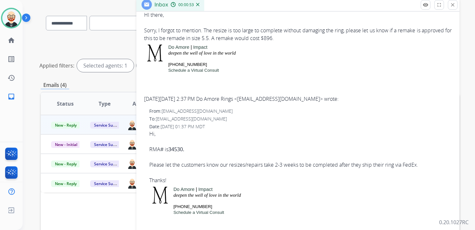
click at [173, 148] on b "34530." at bounding box center [176, 149] width 16 height 7
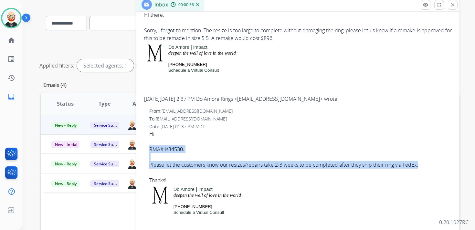
drag, startPoint x: 429, startPoint y: 164, endPoint x: 147, endPoint y: 149, distance: 282.2
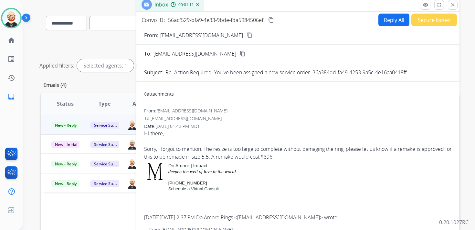
click at [382, 24] on button "Reply All" at bounding box center [393, 20] width 31 height 13
select select "**********"
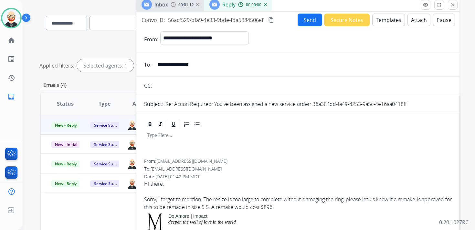
click at [163, 150] on div at bounding box center [298, 144] width 308 height 29
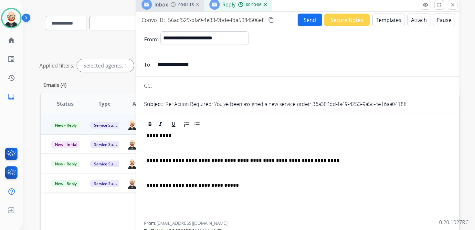
click at [159, 148] on p at bounding box center [298, 148] width 302 height 6
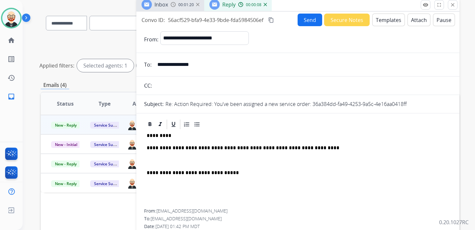
click at [180, 159] on p at bounding box center [298, 161] width 302 height 6
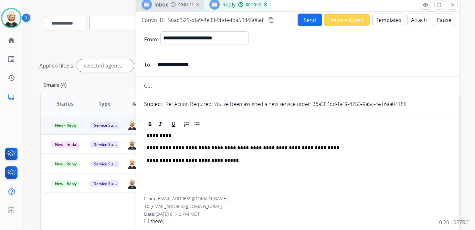
click at [302, 23] on button "Send" at bounding box center [310, 20] width 25 height 13
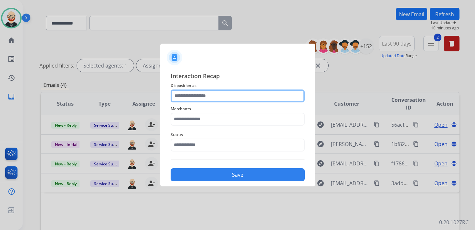
click at [228, 100] on input "text" at bounding box center [238, 96] width 134 height 13
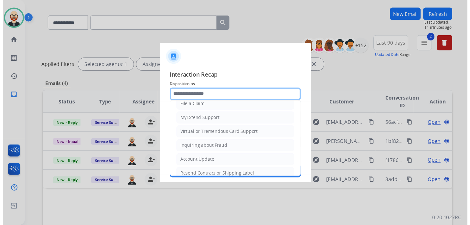
scroll to position [97, 0]
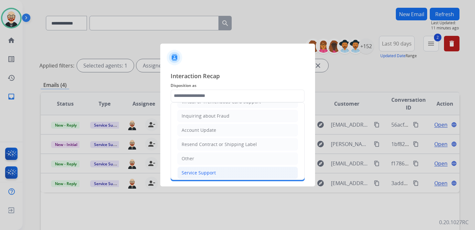
click at [216, 170] on li "Service Support" at bounding box center [237, 173] width 121 height 12
type input "**********"
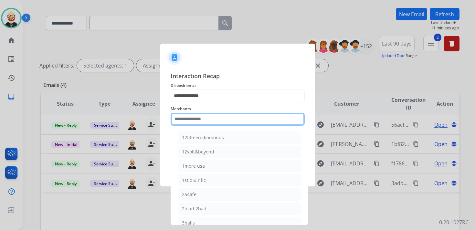
click at [211, 124] on input "text" at bounding box center [238, 119] width 134 height 13
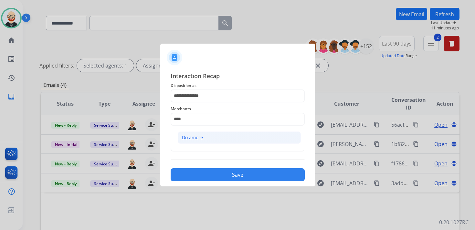
click at [211, 138] on li "Do amore" at bounding box center [239, 138] width 123 height 12
type input "********"
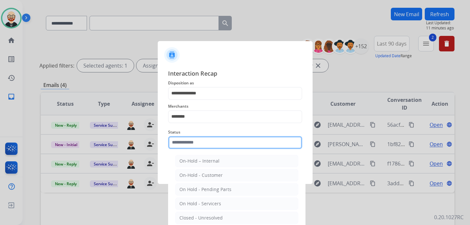
click at [206, 147] on input "text" at bounding box center [235, 142] width 134 height 13
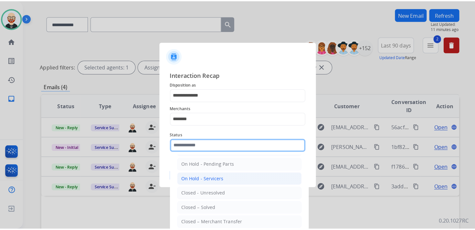
scroll to position [30, 0]
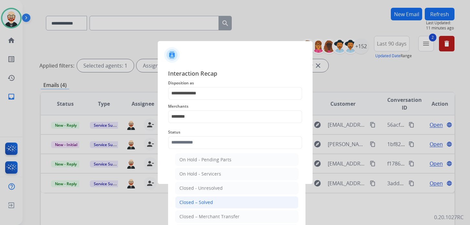
click at [204, 204] on li "Closed – Solved" at bounding box center [236, 202] width 123 height 12
type input "**********"
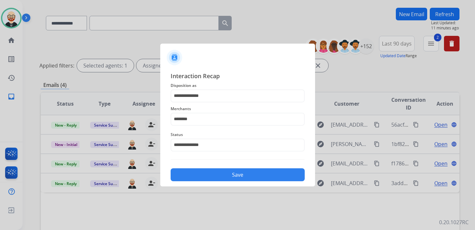
click at [212, 175] on button "Save" at bounding box center [238, 174] width 134 height 13
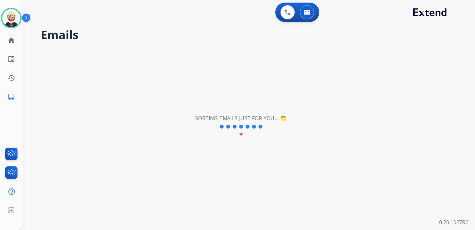
scroll to position [0, 0]
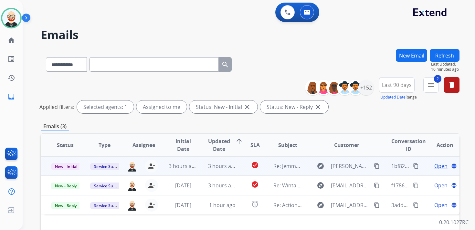
click at [439, 164] on span "Open" at bounding box center [440, 166] width 13 height 8
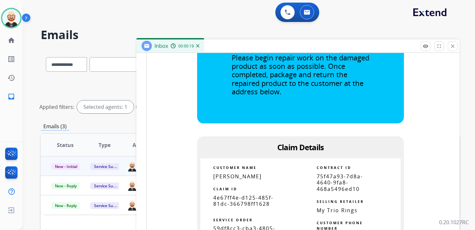
scroll to position [378, 0]
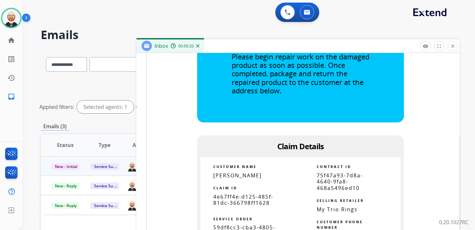
click at [240, 198] on span "4e67ff4e-d125-485f-81dc-366798ff1628" at bounding box center [243, 199] width 60 height 13
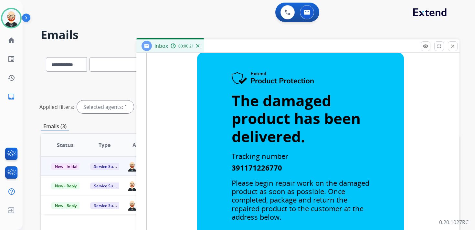
scroll to position [0, 0]
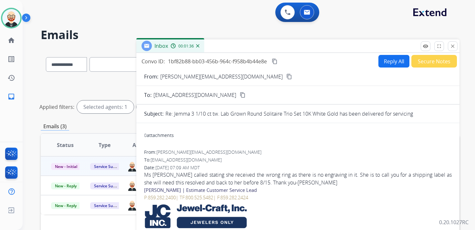
click at [275, 61] on mat-icon "content_copy" at bounding box center [275, 61] width 6 height 6
click at [278, 175] on div "Ms [PERSON_NAME] called stating she received the wrong ring as there is no engr…" at bounding box center [298, 179] width 308 height 16
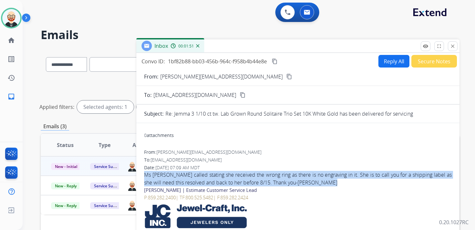
click at [278, 175] on div "Ms [PERSON_NAME] called stating she received the wrong ring as there is no engr…" at bounding box center [298, 179] width 308 height 16
click at [387, 63] on button "Reply All" at bounding box center [393, 61] width 31 height 13
select select "**********"
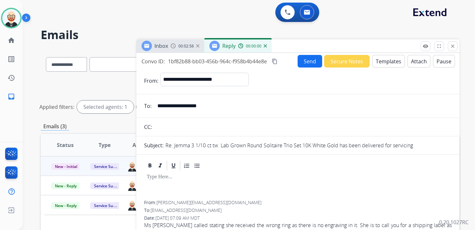
click at [196, 187] on div at bounding box center [298, 186] width 308 height 29
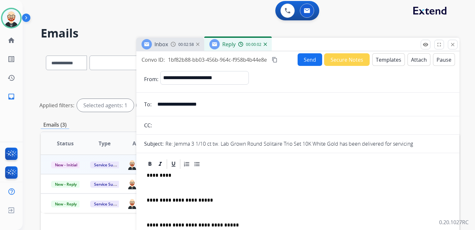
click at [164, 187] on p at bounding box center [298, 188] width 302 height 6
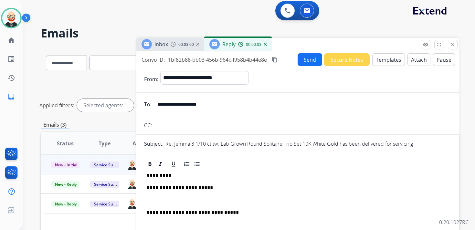
click at [161, 173] on p "*********" at bounding box center [295, 176] width 297 height 6
click at [162, 176] on p "*********" at bounding box center [295, 176] width 297 height 6
click at [162, 197] on p at bounding box center [298, 200] width 302 height 6
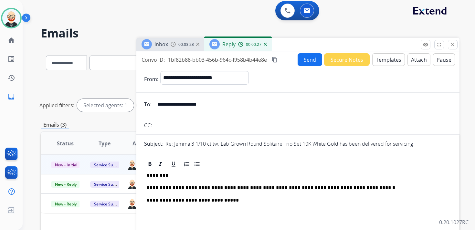
click at [313, 60] on button "Send" at bounding box center [310, 59] width 25 height 13
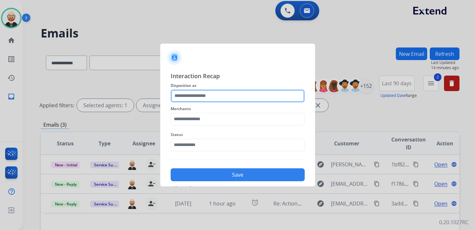
click at [222, 93] on input "text" at bounding box center [238, 96] width 134 height 13
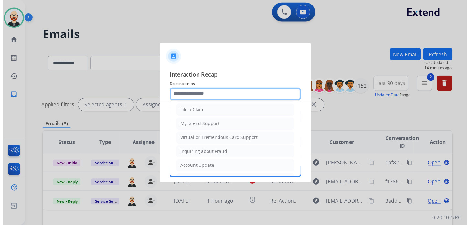
scroll to position [97, 0]
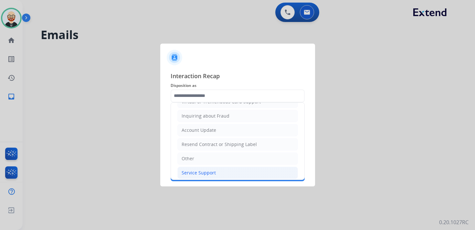
click at [196, 170] on div "Service Support" at bounding box center [199, 173] width 34 height 6
type input "**********"
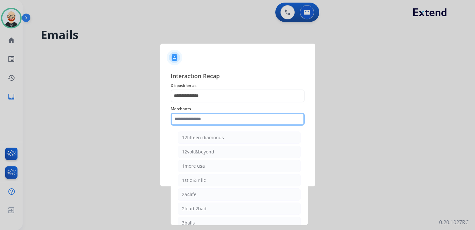
click at [192, 123] on input "text" at bounding box center [238, 119] width 134 height 13
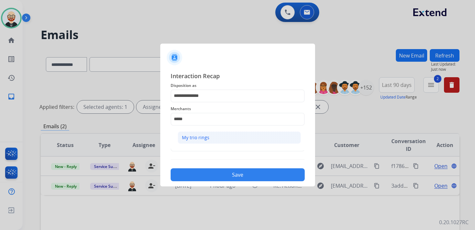
click at [187, 137] on div "My trio rings" at bounding box center [195, 137] width 27 height 6
type input "**********"
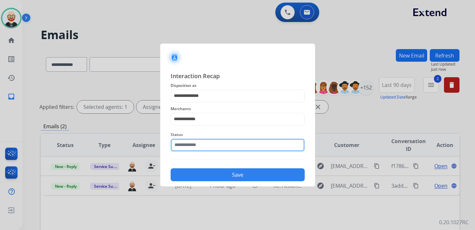
click at [187, 145] on input "text" at bounding box center [238, 145] width 134 height 13
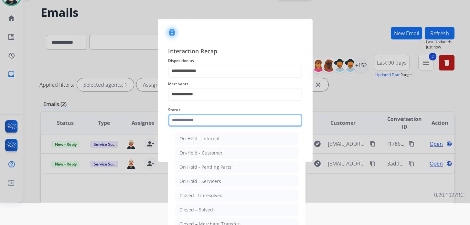
scroll to position [23, 0]
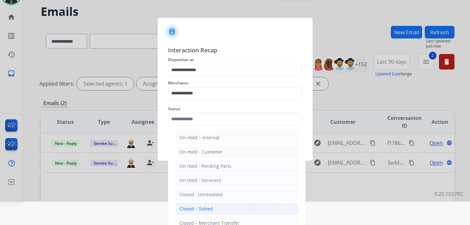
click at [195, 206] on div "Closed – Solved" at bounding box center [196, 209] width 34 height 6
type input "**********"
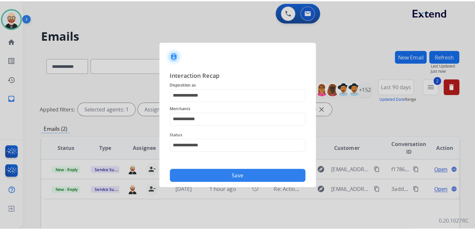
scroll to position [0, 0]
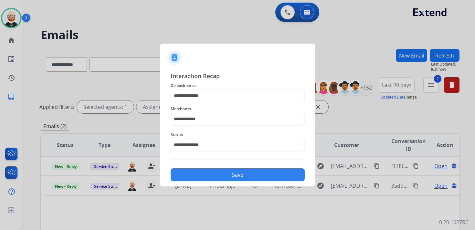
click at [198, 170] on button "Save" at bounding box center [238, 174] width 134 height 13
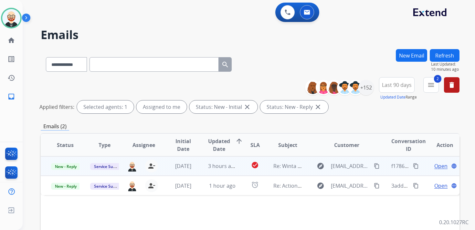
click at [440, 167] on span "Open" at bounding box center [440, 166] width 13 height 8
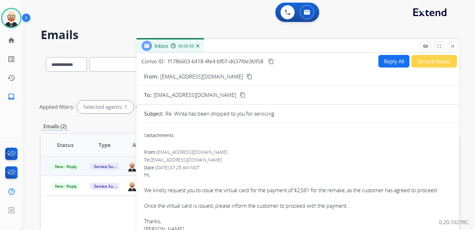
click at [392, 64] on button "Reply All" at bounding box center [393, 61] width 31 height 13
select select "**********"
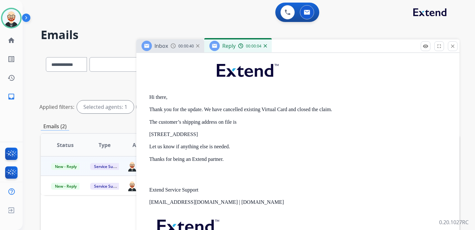
scroll to position [286, 0]
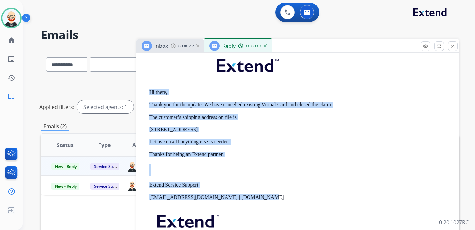
drag, startPoint x: 265, startPoint y: 200, endPoint x: 149, endPoint y: 93, distance: 157.8
click at [149, 93] on div "Hi there, Thank you for the update. We have cancelled existing Virtual Card and…" at bounding box center [300, 159] width 302 height 216
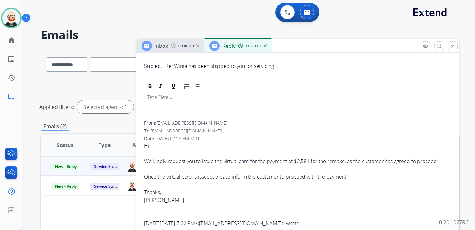
scroll to position [0, 0]
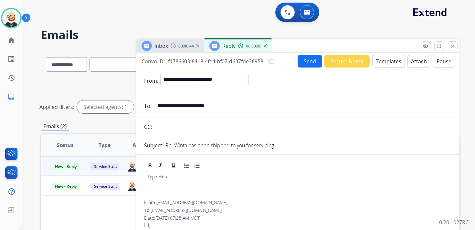
click at [166, 174] on p at bounding box center [298, 177] width 302 height 6
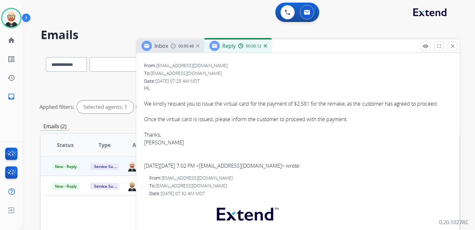
scroll to position [244, 0]
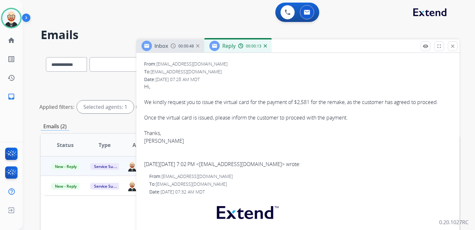
click at [156, 144] on div "Hi, We kindly request you to issue the virtual card for the payment of $2,581 f…" at bounding box center [298, 114] width 308 height 62
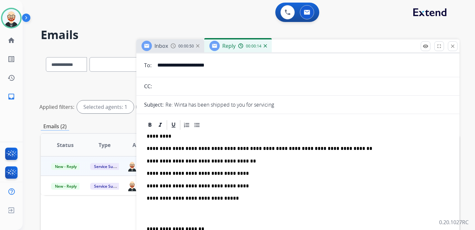
scroll to position [21, 0]
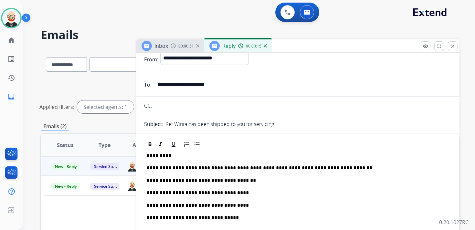
click at [160, 155] on p "*********" at bounding box center [295, 156] width 297 height 6
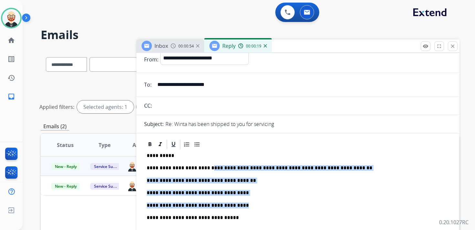
drag, startPoint x: 238, startPoint y: 204, endPoint x: 208, endPoint y: 168, distance: 46.8
click at [208, 168] on div "**********" at bounding box center [298, 217] width 308 height 134
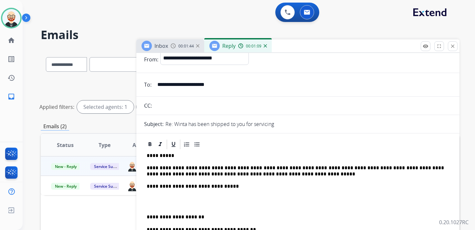
scroll to position [0, 0]
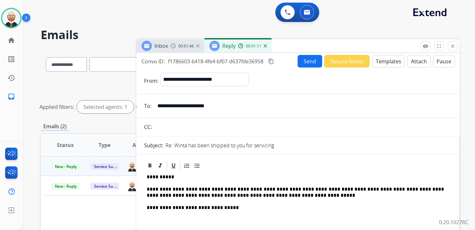
click at [302, 62] on button "Send" at bounding box center [310, 61] width 25 height 13
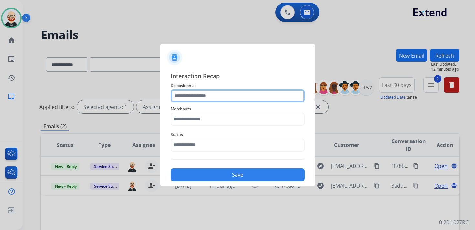
click at [203, 92] on input "text" at bounding box center [238, 96] width 134 height 13
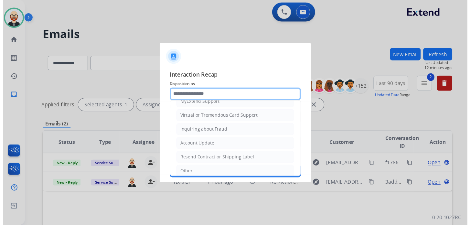
scroll to position [97, 0]
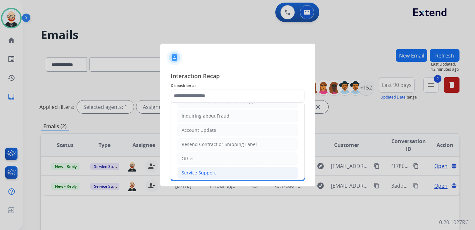
click at [194, 170] on div "Service Support" at bounding box center [199, 173] width 34 height 6
type input "**********"
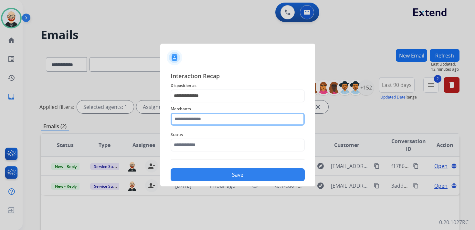
click at [200, 122] on input "text" at bounding box center [238, 119] width 134 height 13
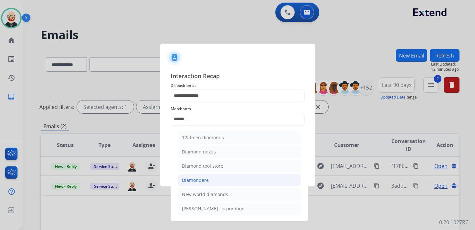
click at [195, 178] on div "Diamondere" at bounding box center [195, 180] width 27 height 6
type input "**********"
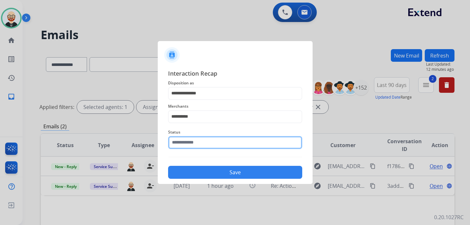
click at [187, 147] on input "text" at bounding box center [235, 142] width 134 height 13
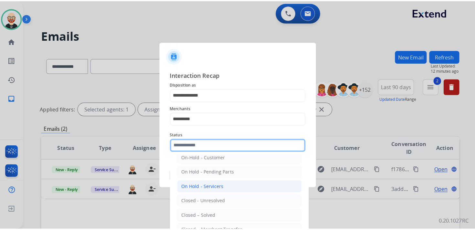
scroll to position [24, 0]
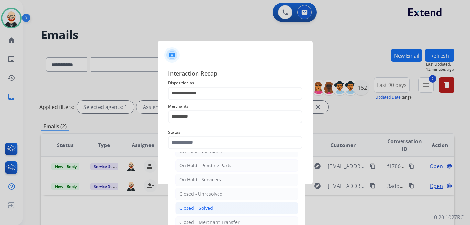
click at [194, 202] on li "Closed – Solved" at bounding box center [236, 208] width 123 height 12
type input "**********"
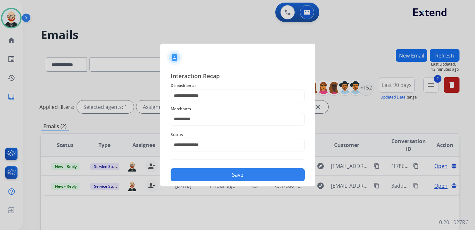
click at [197, 178] on button "Save" at bounding box center [238, 174] width 134 height 13
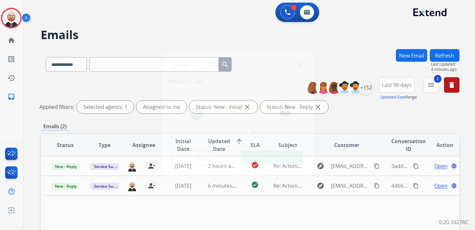
click at [267, 153] on button "Accept" at bounding box center [272, 158] width 63 height 15
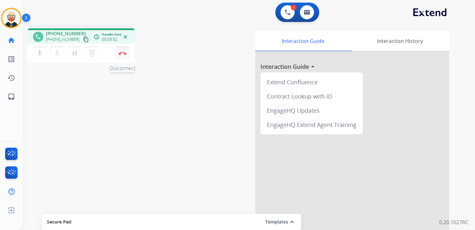
click at [123, 54] on img at bounding box center [123, 53] width 8 height 3
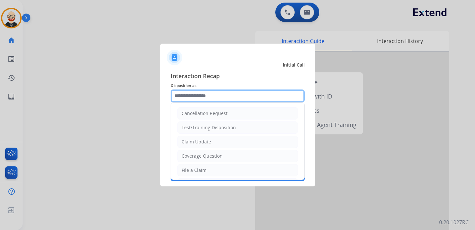
click at [232, 95] on input "text" at bounding box center [238, 96] width 134 height 13
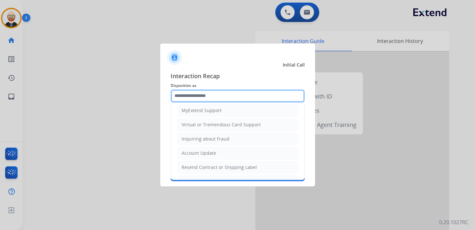
scroll to position [74, 0]
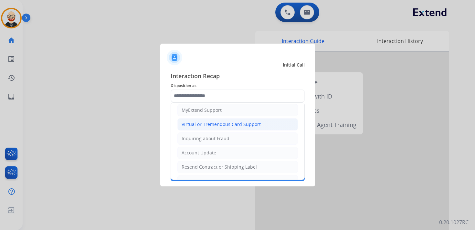
click at [220, 123] on div "Virtual or Tremendous Card Support" at bounding box center [221, 124] width 79 height 6
type input "**********"
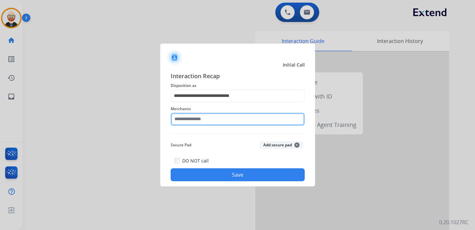
click at [206, 122] on input "text" at bounding box center [238, 119] width 134 height 13
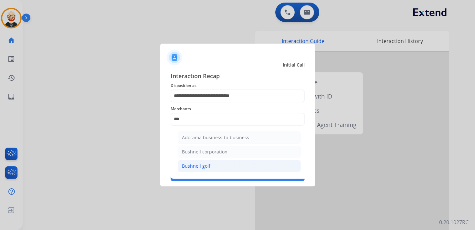
click at [208, 162] on li "Bushnell golf" at bounding box center [239, 166] width 123 height 12
type input "**********"
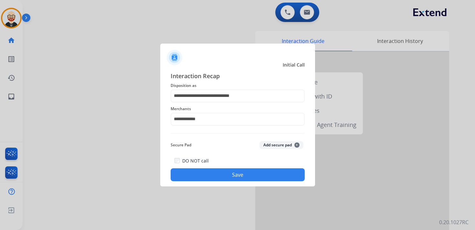
click at [222, 174] on button "Save" at bounding box center [238, 174] width 134 height 13
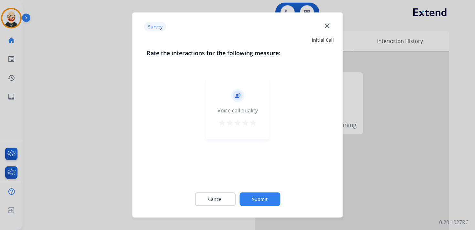
click at [254, 125] on mat-icon "star" at bounding box center [253, 123] width 8 height 8
click at [268, 205] on button "Submit" at bounding box center [259, 200] width 41 height 14
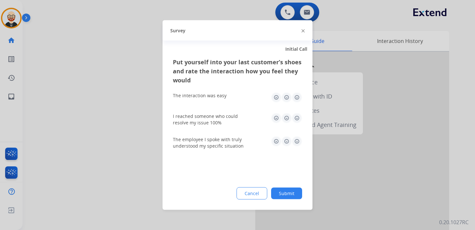
click at [296, 99] on img at bounding box center [297, 97] width 10 height 10
click at [296, 118] on img at bounding box center [297, 118] width 10 height 10
click at [299, 142] on img at bounding box center [297, 141] width 10 height 10
click at [297, 195] on button "Submit" at bounding box center [286, 194] width 31 height 12
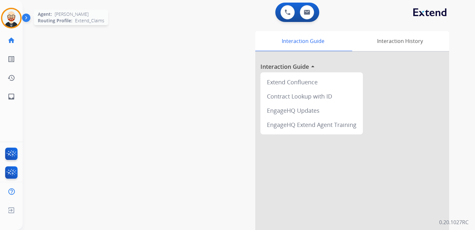
click at [9, 11] on img at bounding box center [11, 18] width 18 height 18
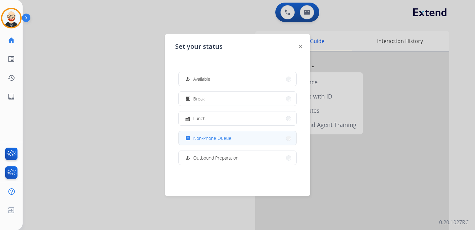
click at [198, 137] on span "Non-Phone Queue" at bounding box center [212, 138] width 38 height 7
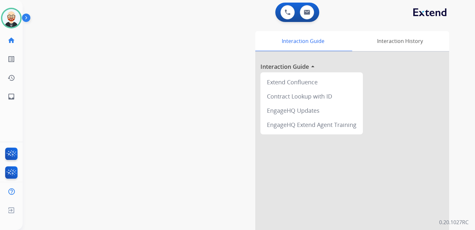
click at [142, 45] on div "swap_horiz Break voice bridge close_fullscreen Connect 3-Way Call merge_type Se…" at bounding box center [241, 158] width 437 height 270
click at [11, 96] on mat-icon "inbox" at bounding box center [11, 97] width 8 height 8
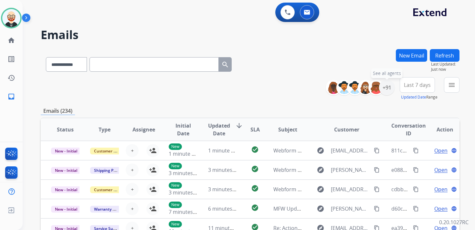
click at [386, 88] on div "+91" at bounding box center [387, 88] width 16 height 16
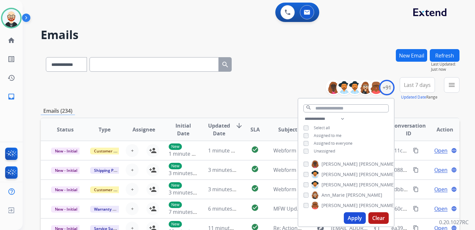
click at [321, 152] on span "Unassigned" at bounding box center [324, 150] width 21 height 5
click at [355, 216] on button "Apply" at bounding box center [355, 218] width 22 height 12
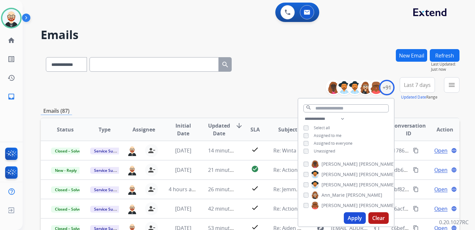
click at [416, 86] on span "Last 7 days" at bounding box center [417, 85] width 27 height 3
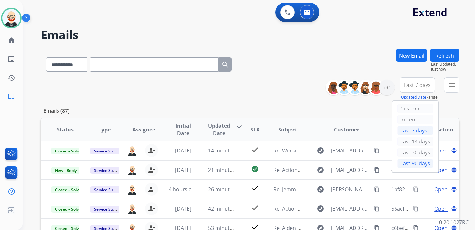
click at [406, 160] on div "Last 90 days" at bounding box center [415, 164] width 36 height 10
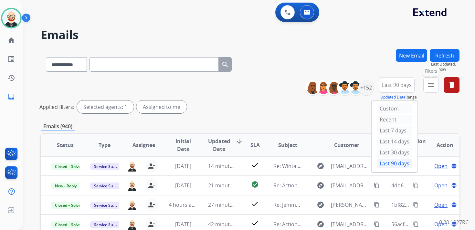
click at [431, 85] on mat-icon "menu" at bounding box center [431, 85] width 8 height 8
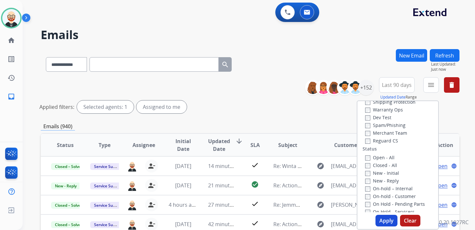
scroll to position [50, 0]
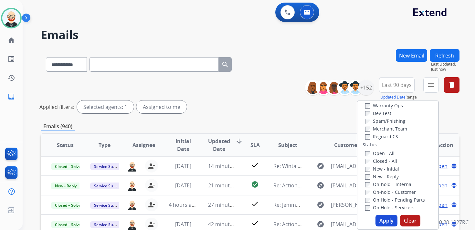
click at [387, 172] on label "New - Initial" at bounding box center [382, 169] width 34 height 6
click at [387, 179] on label "New - Reply" at bounding box center [382, 177] width 34 height 6
click at [386, 222] on button "Apply" at bounding box center [387, 221] width 22 height 12
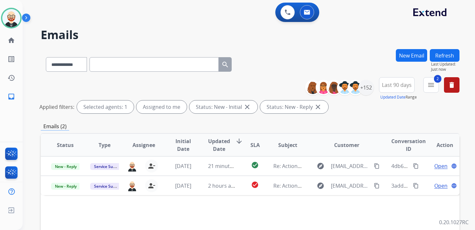
click at [213, 149] on span "Updated Date" at bounding box center [219, 145] width 22 height 16
